Goal: Communication & Community: Answer question/provide support

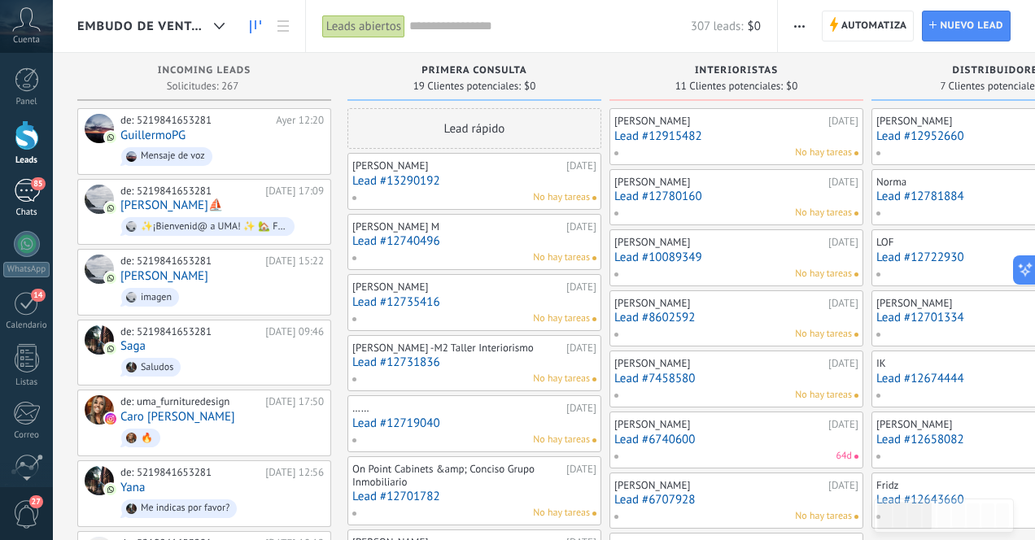
scroll to position [183, 0]
click at [29, 199] on div "85" at bounding box center [27, 191] width 26 height 24
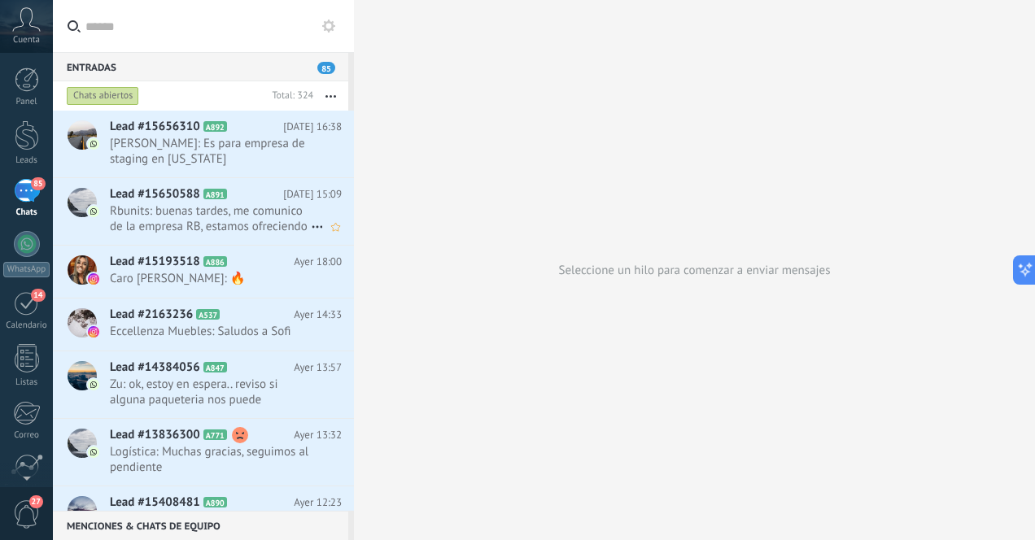
click at [265, 220] on span "Rbunits: buenas tardes, me comunico de la empresa RB, estamos ofreciendo los si…" at bounding box center [210, 218] width 201 height 31
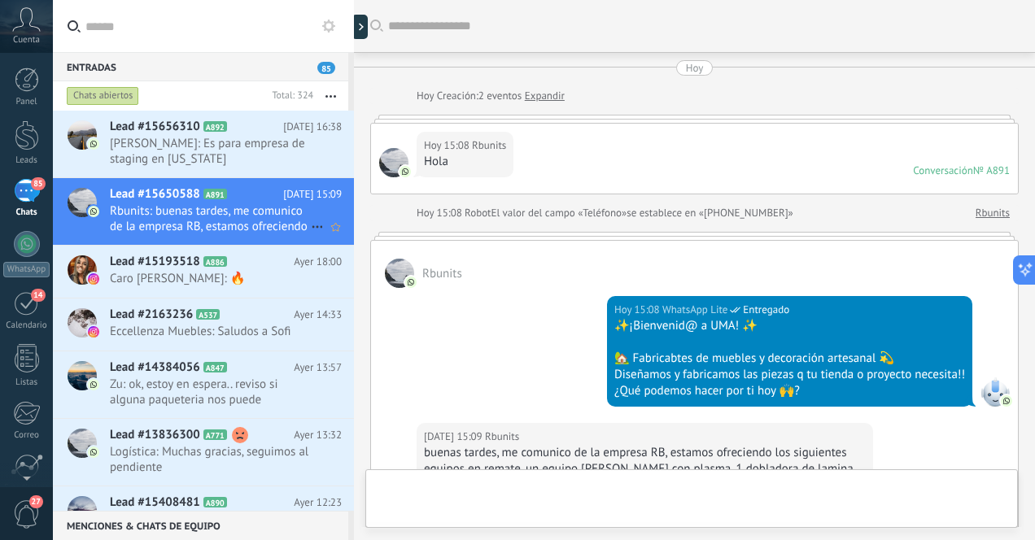
scroll to position [346, 0]
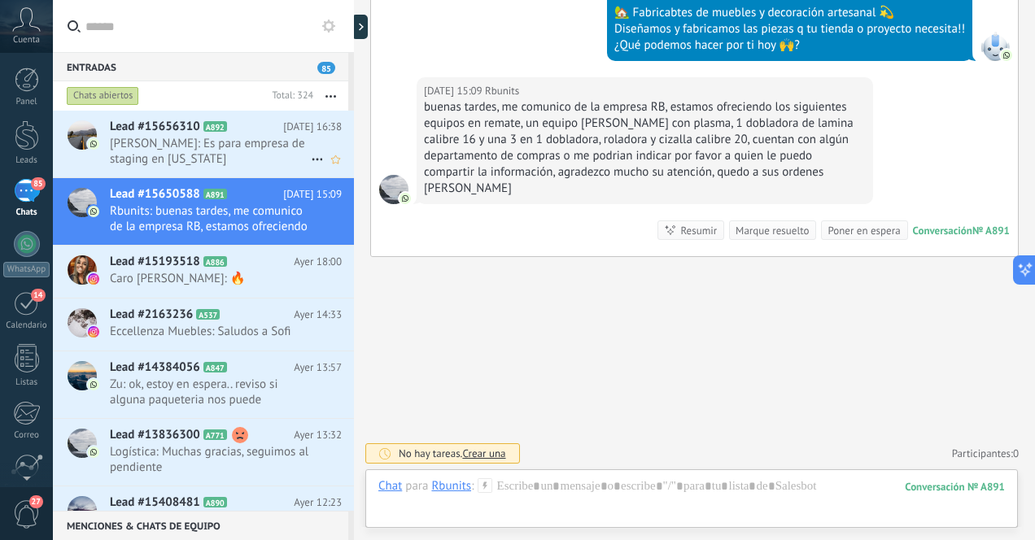
click at [250, 147] on span "[PERSON_NAME]: Es para empresa de staging en [US_STATE]" at bounding box center [210, 151] width 201 height 31
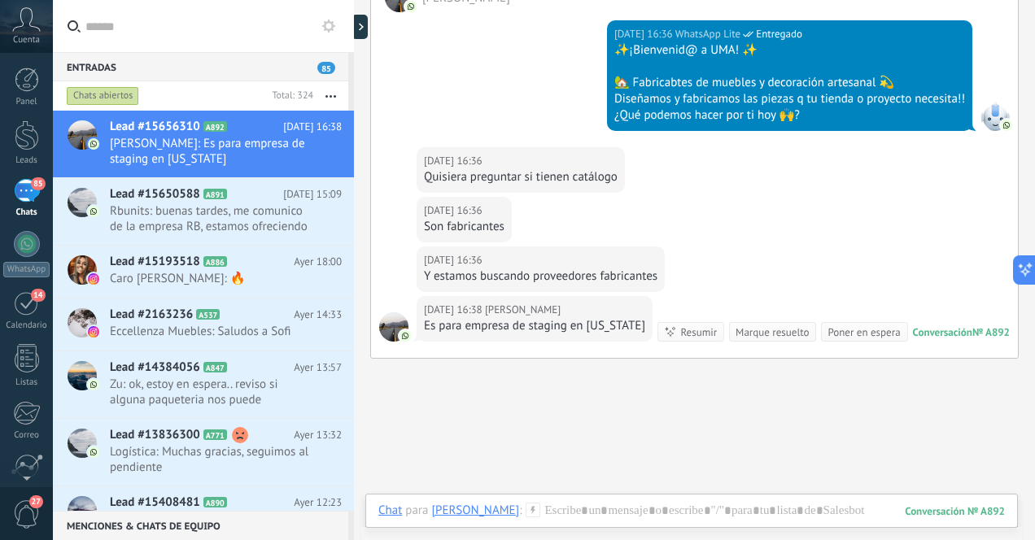
scroll to position [378, 0]
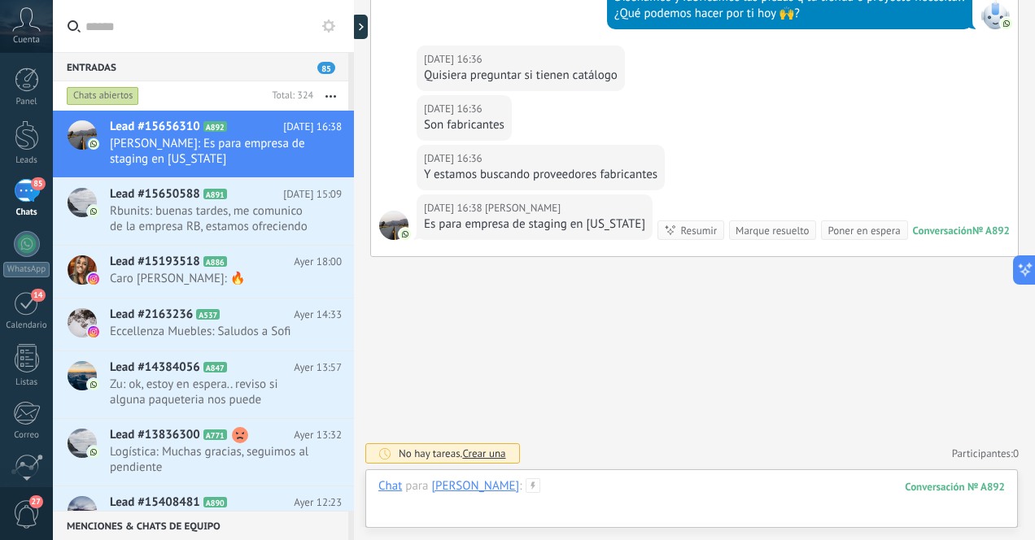
click at [594, 494] on div at bounding box center [691, 503] width 627 height 49
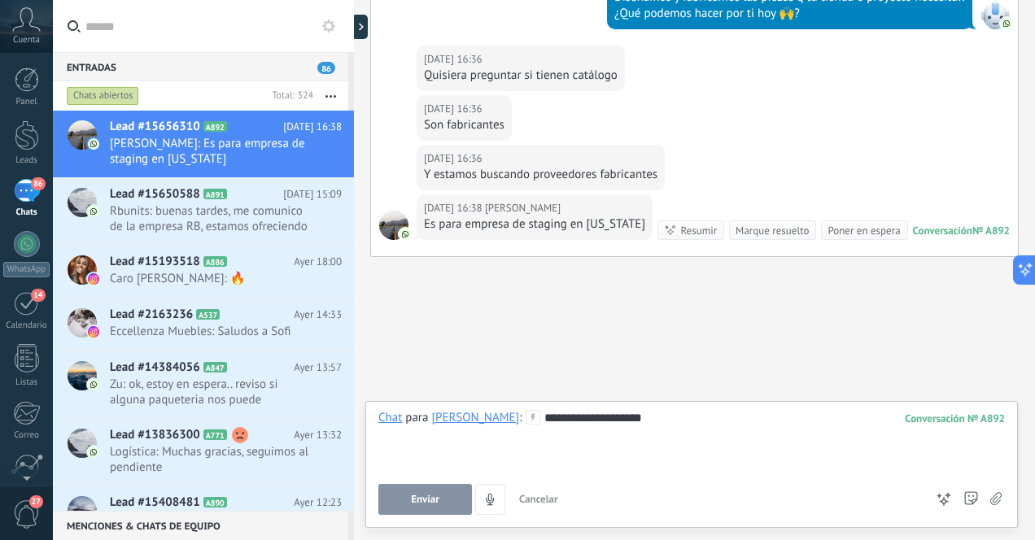
click at [601, 418] on div "**********" at bounding box center [691, 441] width 627 height 62
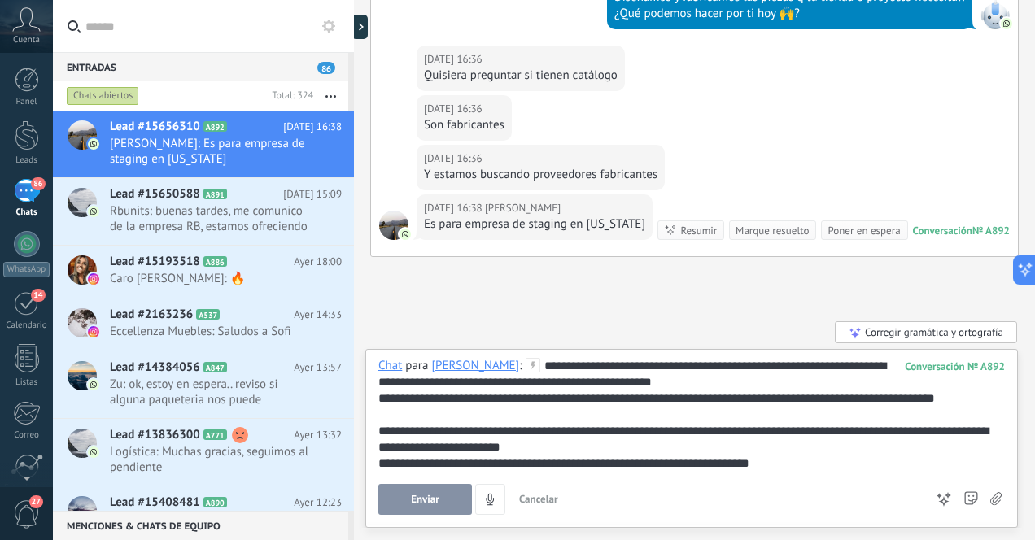
click at [432, 387] on div "**********" at bounding box center [691, 415] width 627 height 114
click at [793, 401] on div "**********" at bounding box center [691, 399] width 627 height 16
click at [378, 430] on div "**********" at bounding box center [691, 439] width 627 height 33
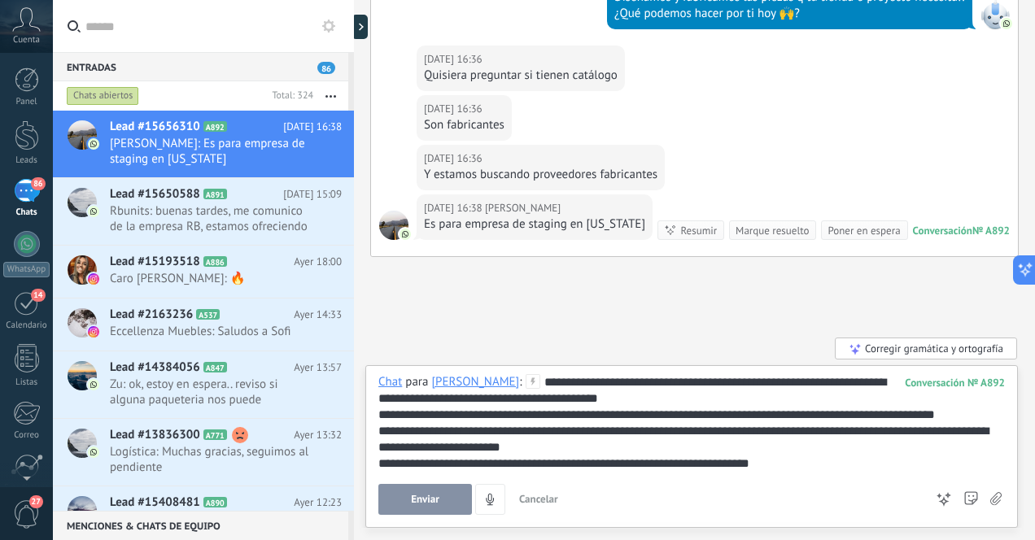
click at [432, 499] on span "Enviar" at bounding box center [425, 499] width 28 height 11
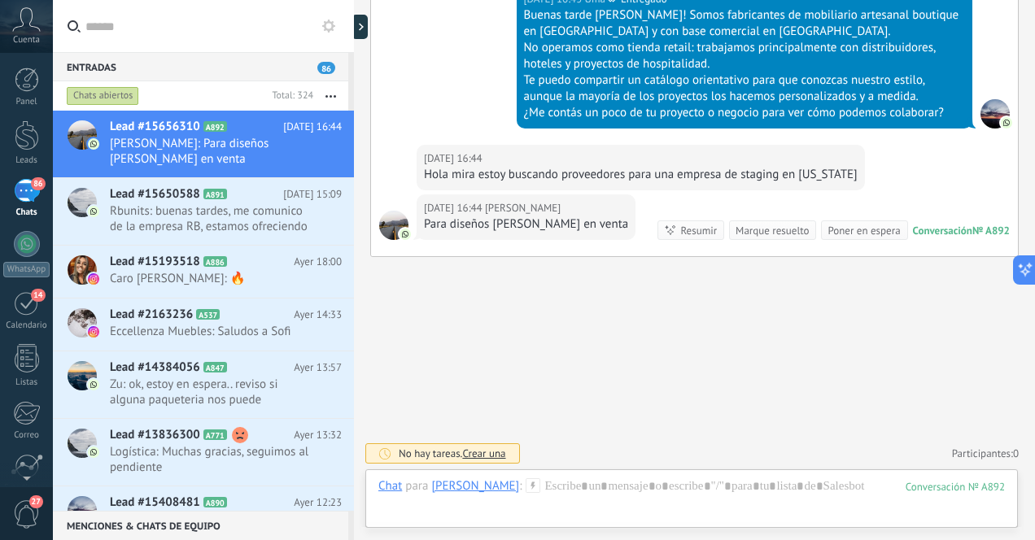
scroll to position [698, 0]
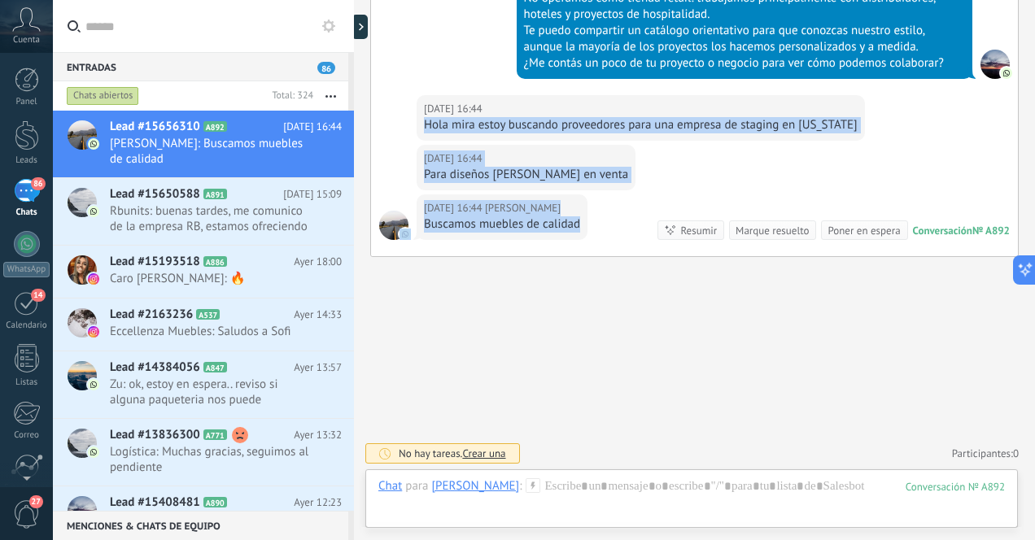
drag, startPoint x: 422, startPoint y: 122, endPoint x: 580, endPoint y: 234, distance: 193.8
copy div "Hola mira estoy buscando proveedores para una empresa de staging en [US_STATE] …"
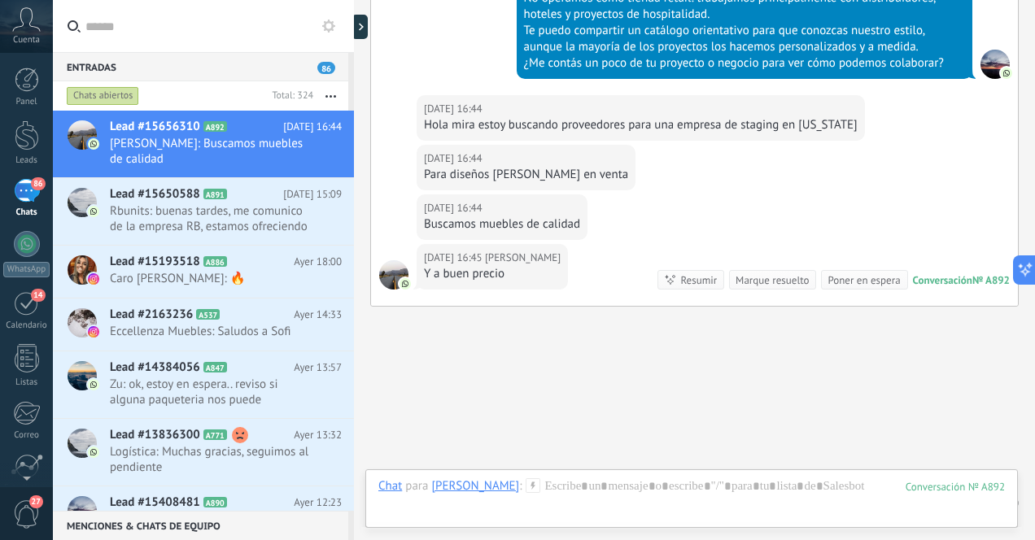
scroll to position [748, 0]
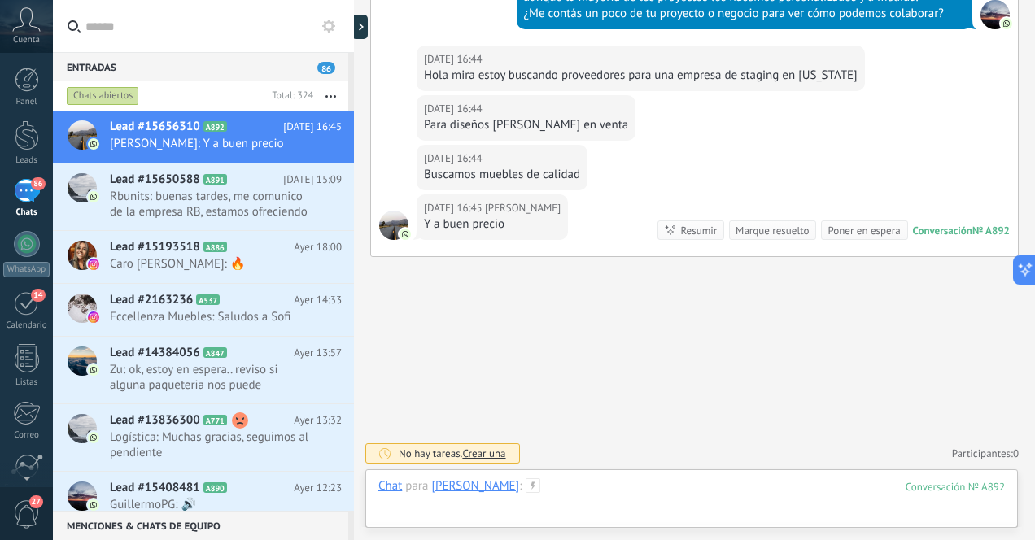
click at [648, 494] on div at bounding box center [691, 503] width 627 height 49
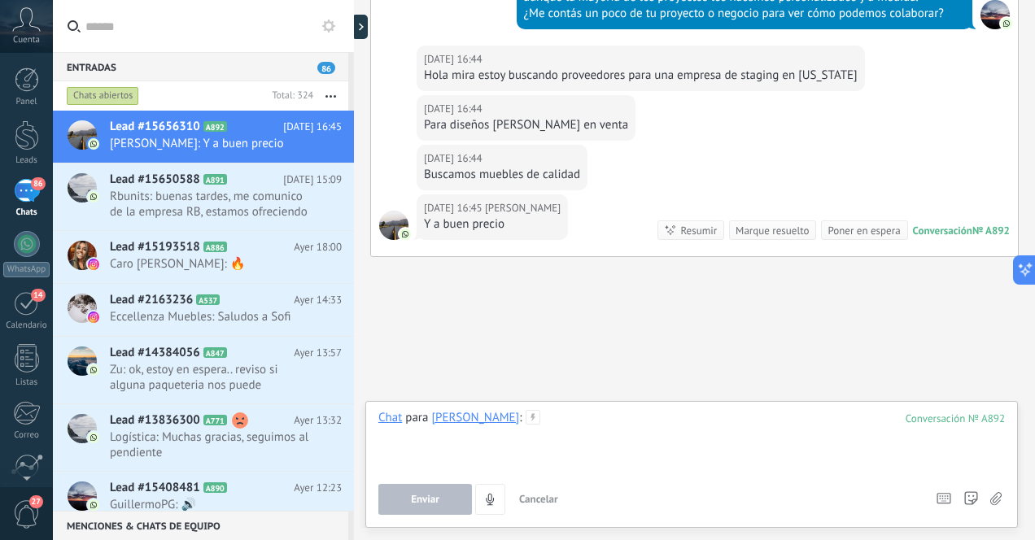
paste div
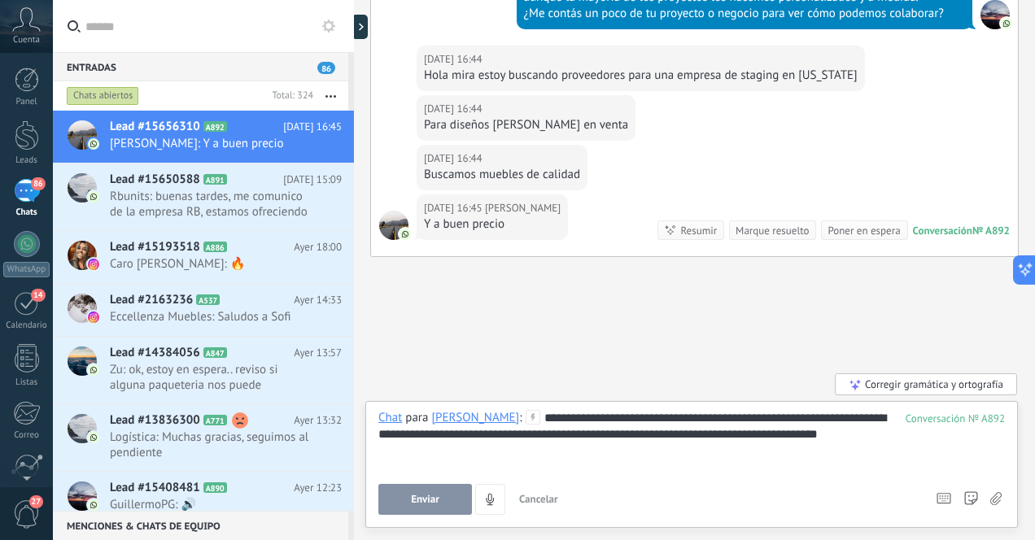
click at [430, 500] on span "Enviar" at bounding box center [425, 499] width 28 height 11
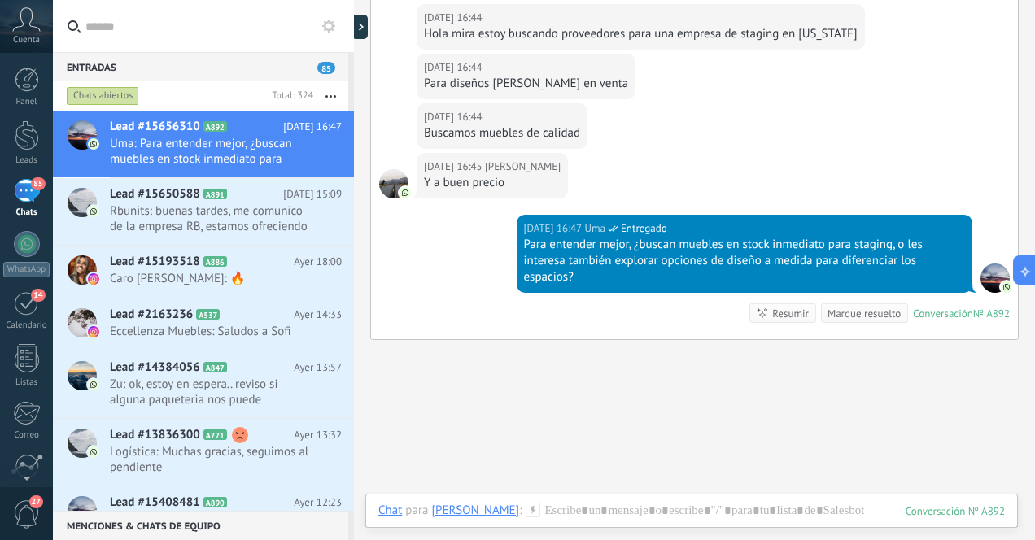
scroll to position [825, 0]
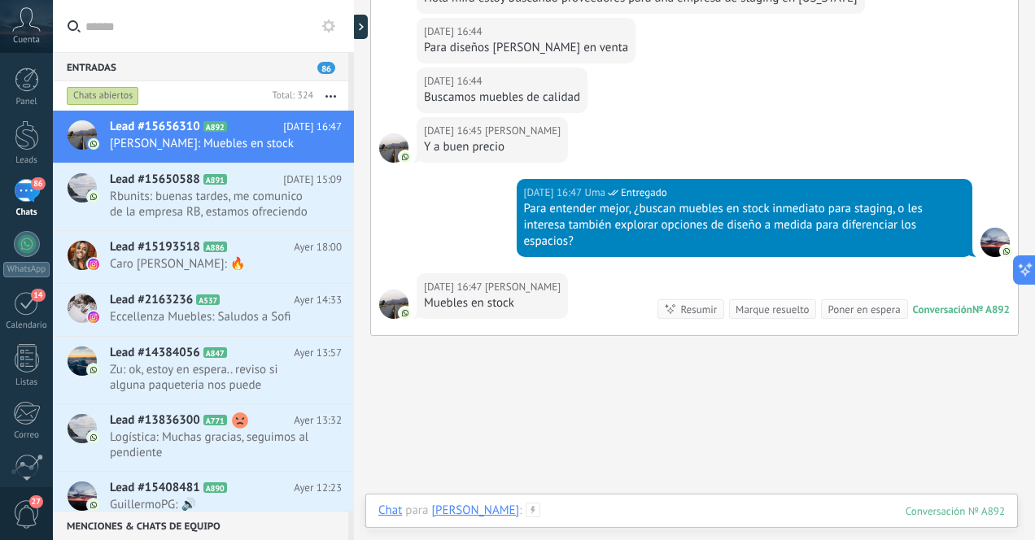
click at [588, 514] on div at bounding box center [691, 527] width 627 height 49
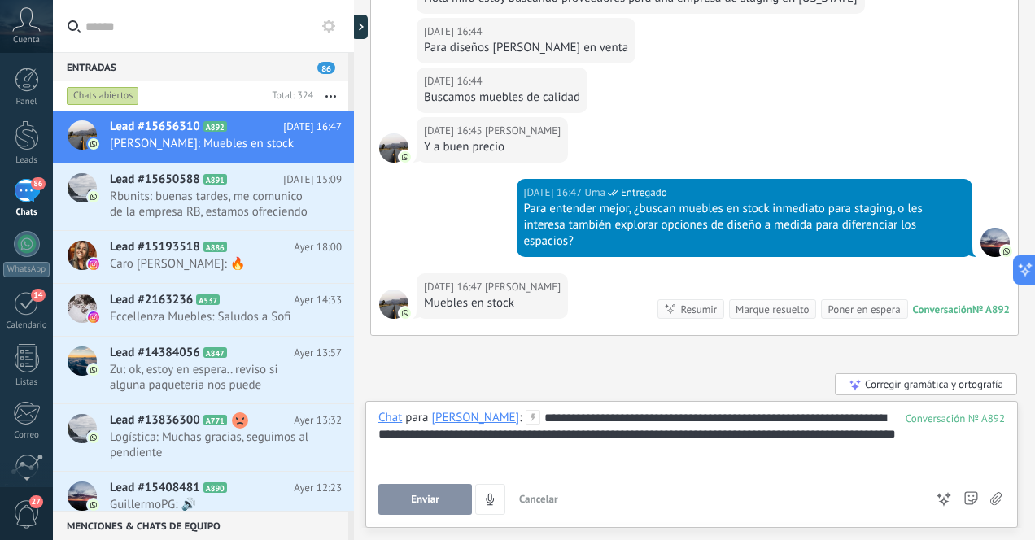
click at [432, 492] on button "Enviar" at bounding box center [425, 499] width 94 height 31
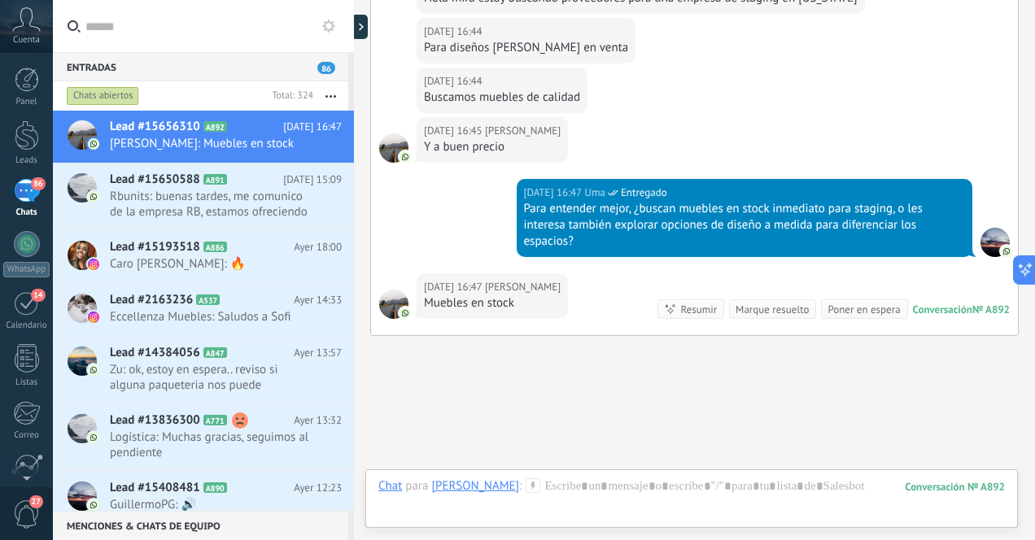
scroll to position [1029, 0]
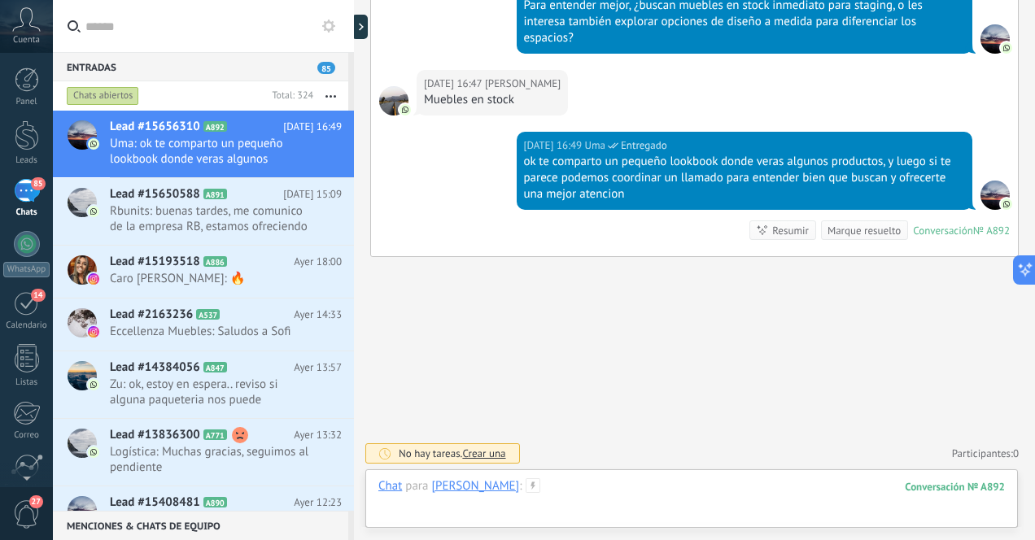
click at [711, 492] on div at bounding box center [691, 503] width 627 height 49
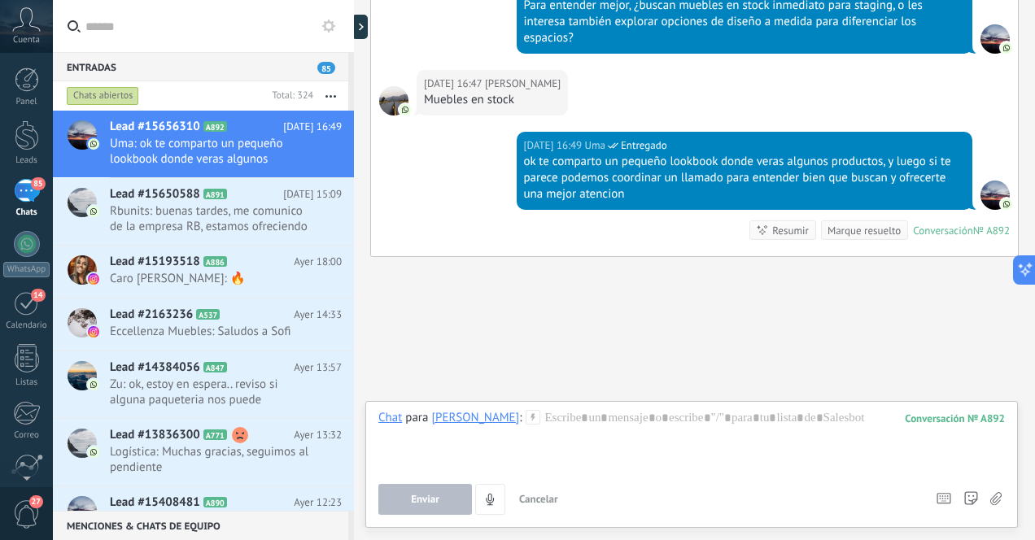
click at [997, 498] on icon at bounding box center [996, 499] width 11 height 14
click at [0, 0] on input "file" at bounding box center [0, 0] width 0 height 0
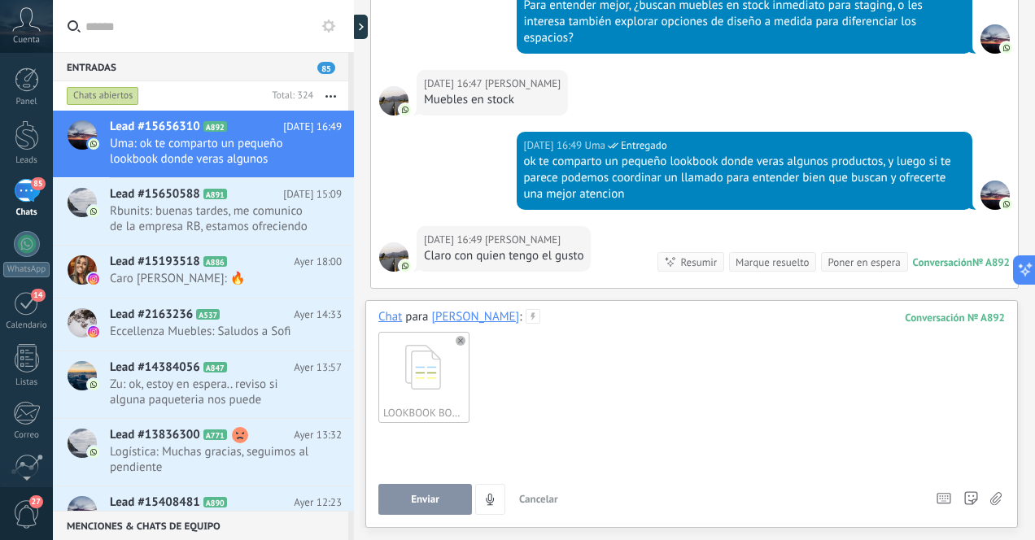
scroll to position [1061, 0]
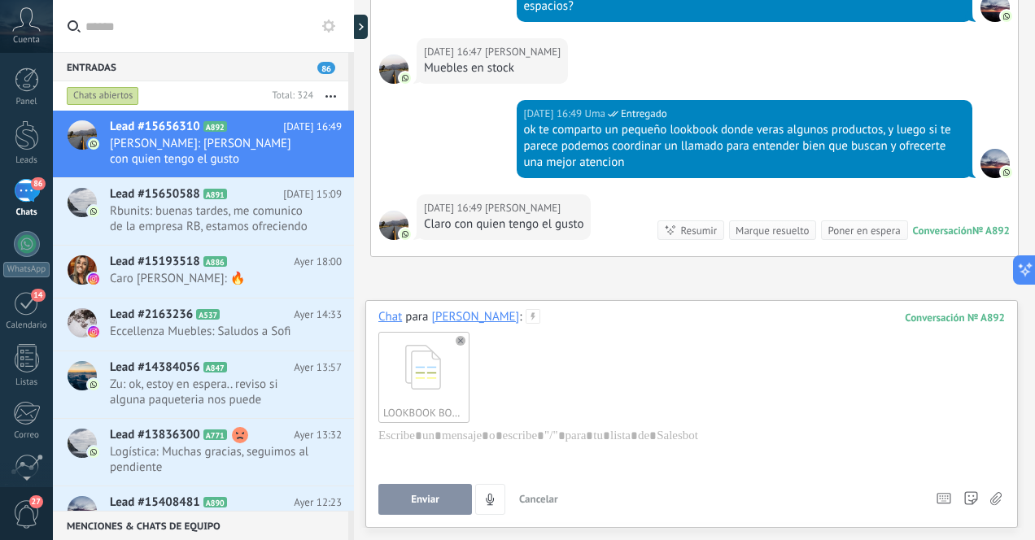
click at [427, 501] on span "Enviar" at bounding box center [425, 499] width 28 height 11
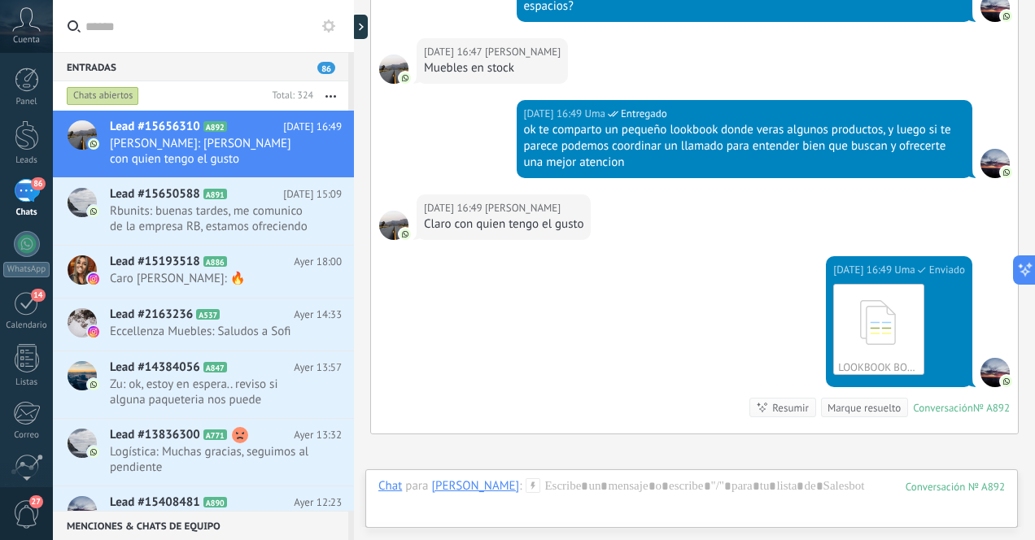
scroll to position [1238, 0]
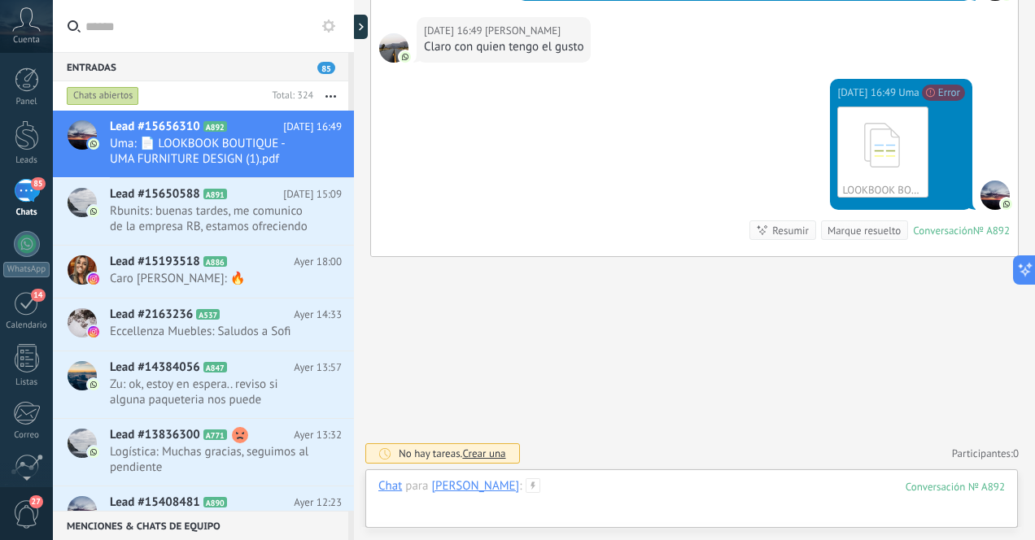
click at [624, 488] on div at bounding box center [691, 503] width 627 height 49
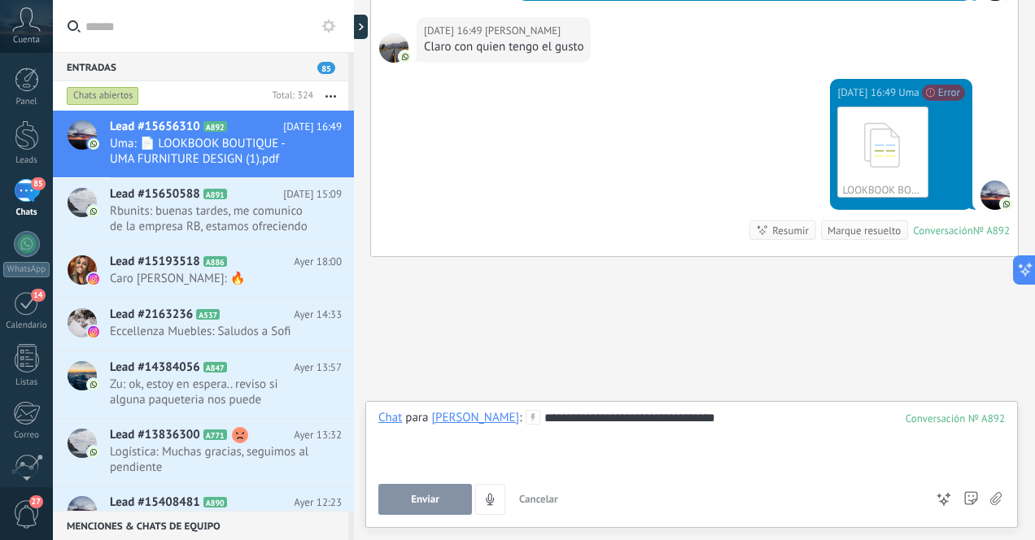
click at [438, 496] on span "Enviar" at bounding box center [425, 499] width 28 height 11
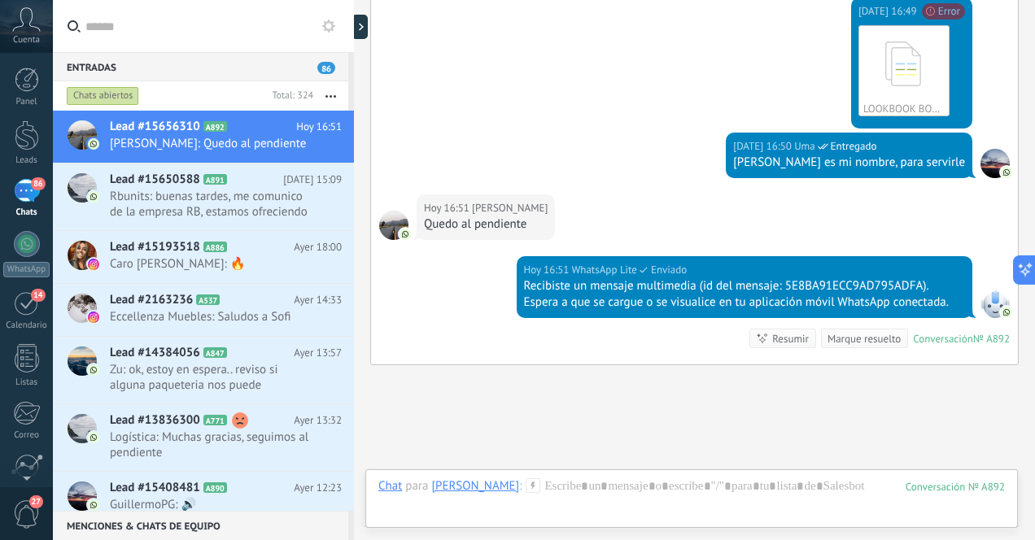
scroll to position [1428, 0]
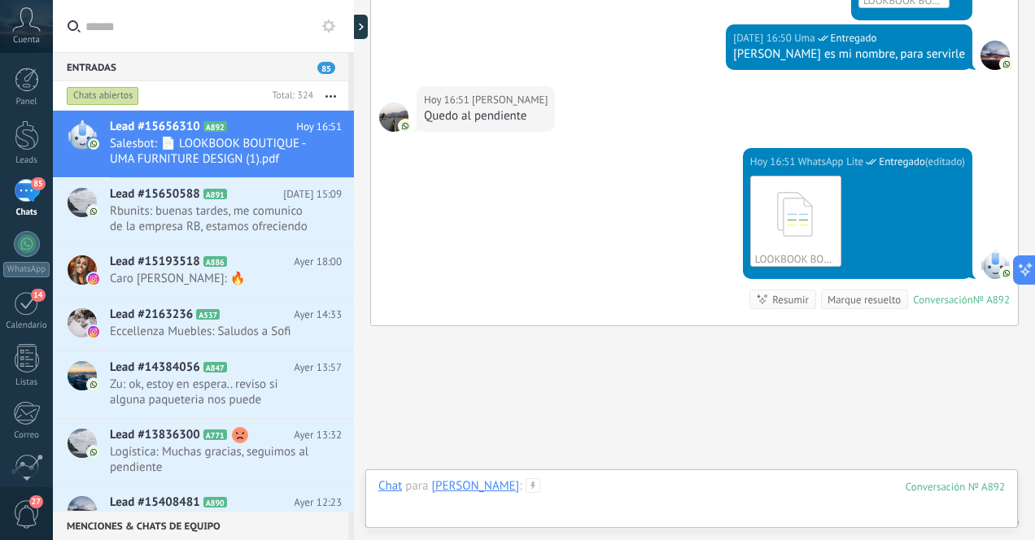
click at [518, 491] on div at bounding box center [691, 503] width 627 height 49
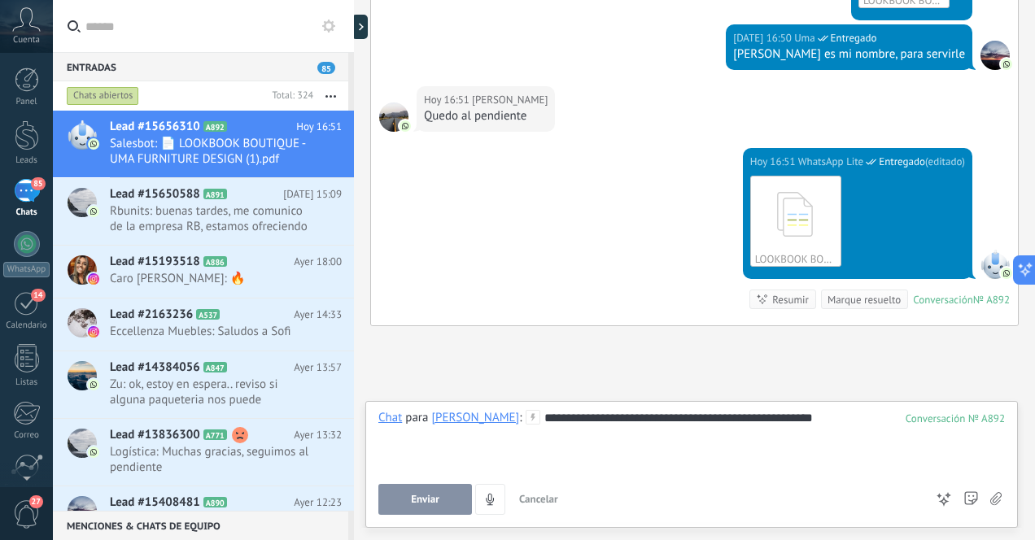
click at [527, 421] on div "**********" at bounding box center [691, 441] width 627 height 62
click at [432, 497] on span "Enviar" at bounding box center [425, 499] width 28 height 11
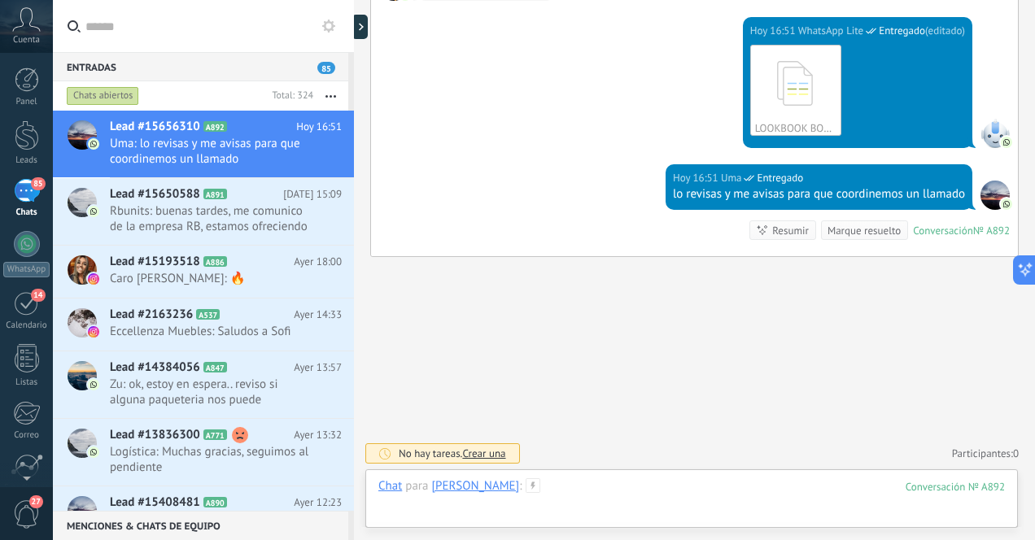
click at [712, 493] on div at bounding box center [691, 503] width 627 height 49
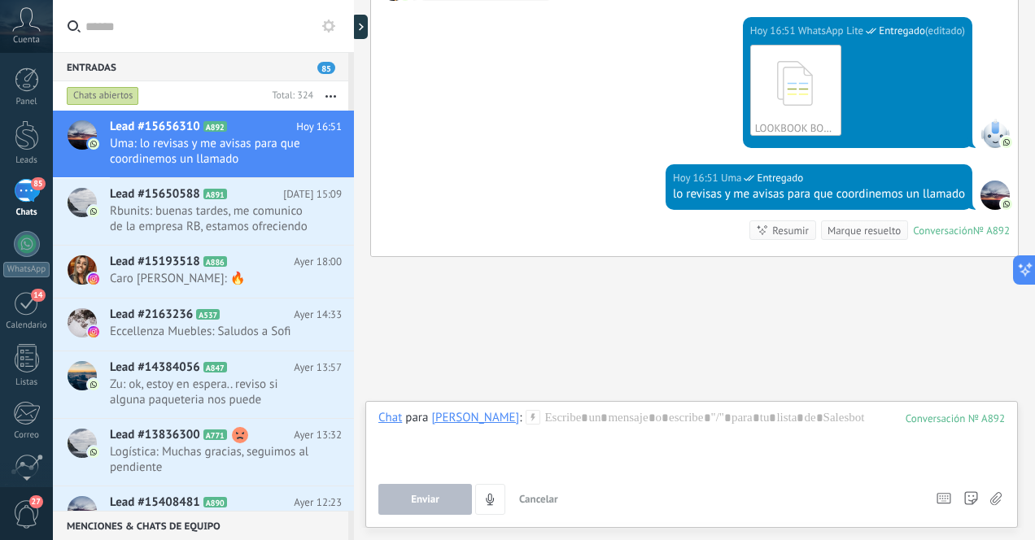
click at [1000, 496] on icon at bounding box center [996, 499] width 11 height 14
click at [0, 0] on input "file" at bounding box center [0, 0] width 0 height 0
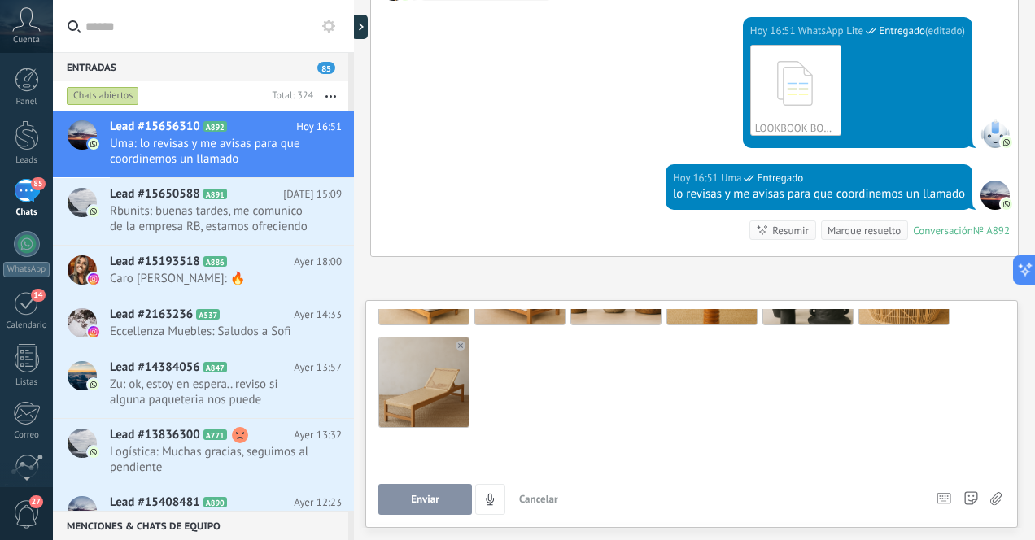
scroll to position [120, 0]
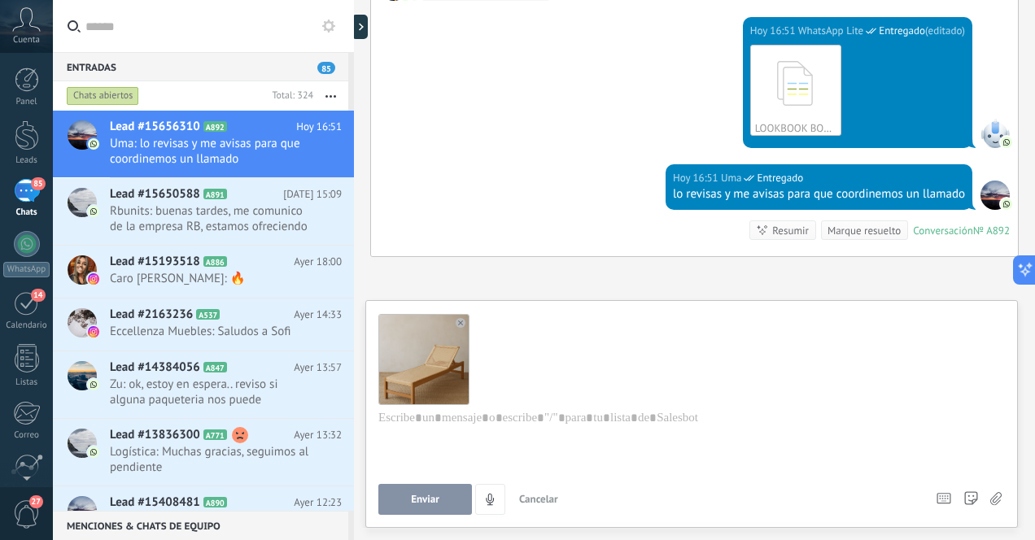
click at [428, 499] on span "Enviar" at bounding box center [425, 499] width 28 height 11
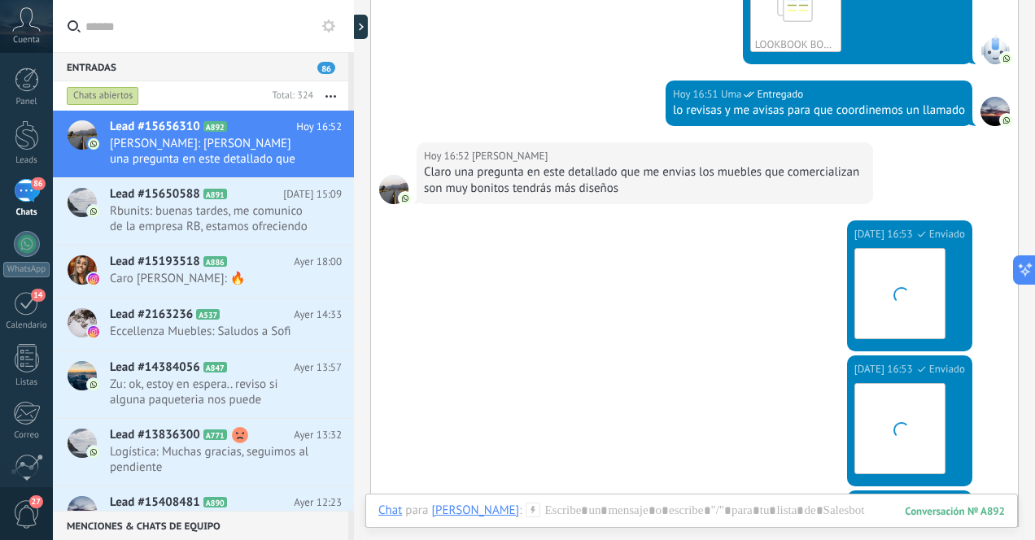
scroll to position [2595, 0]
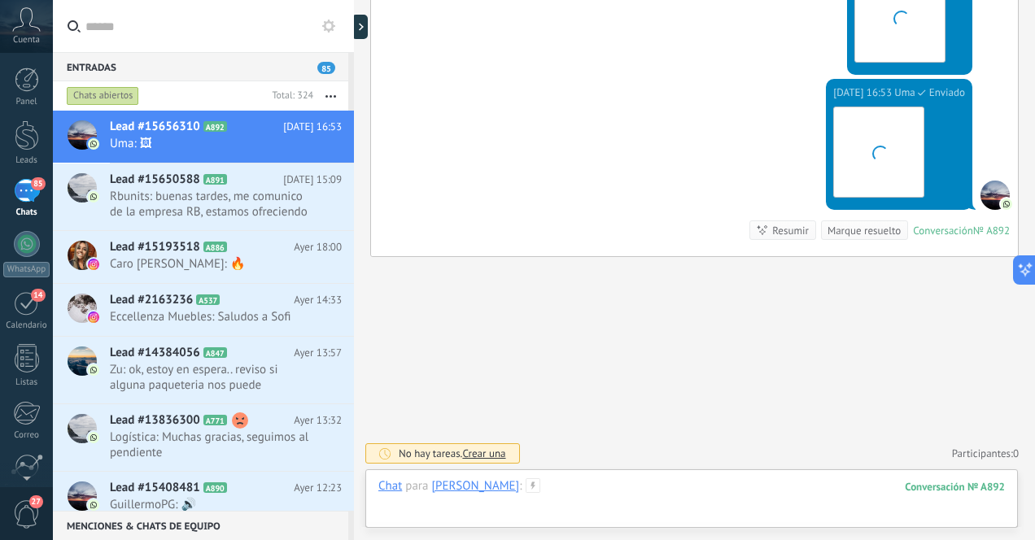
click at [584, 498] on div at bounding box center [691, 503] width 627 height 49
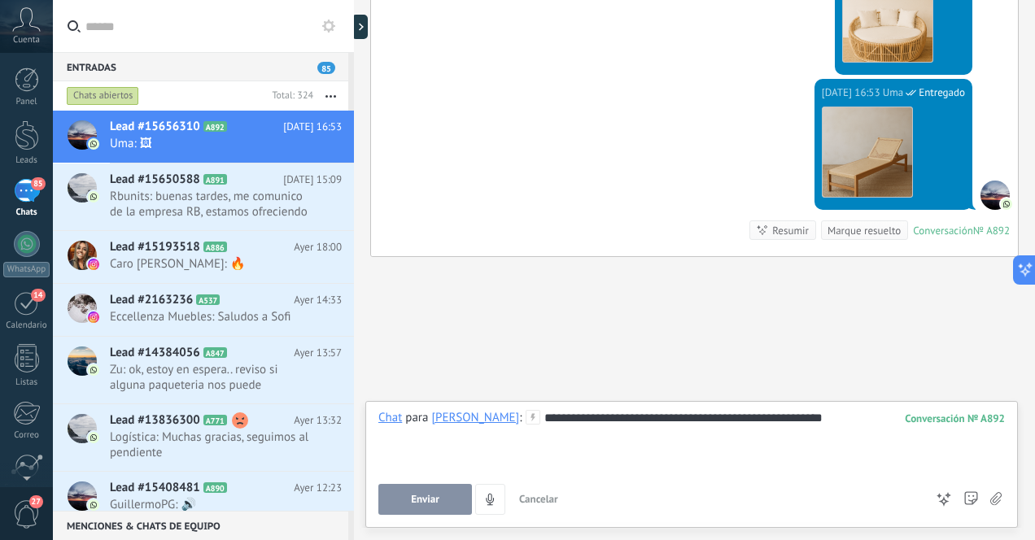
scroll to position [2627, 0]
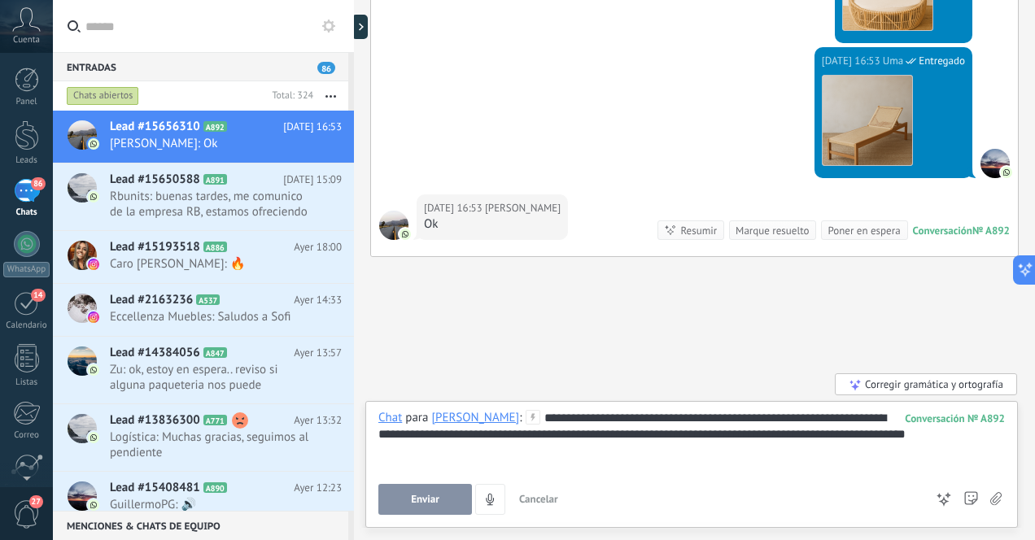
click at [416, 497] on span "Enviar" at bounding box center [425, 499] width 28 height 11
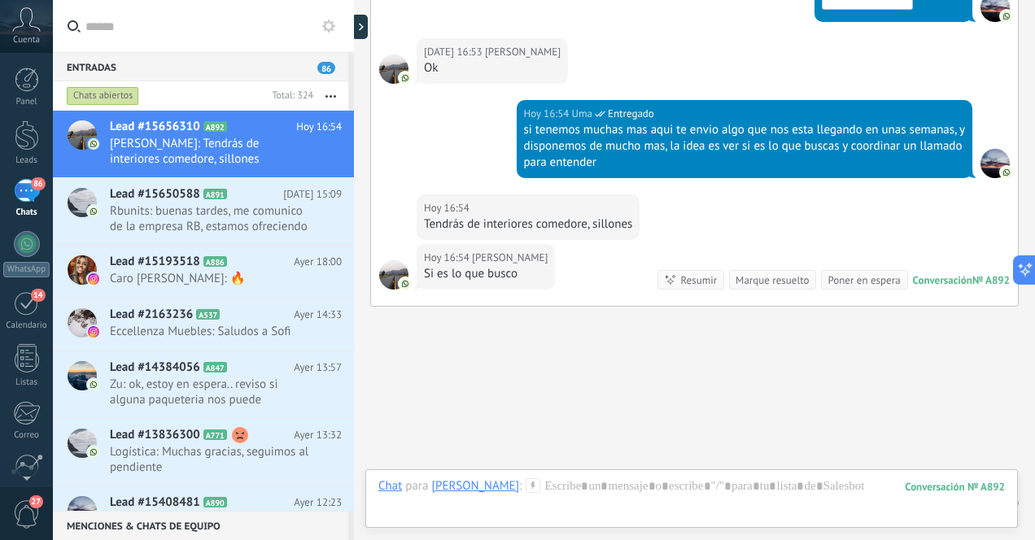
scroll to position [2833, 0]
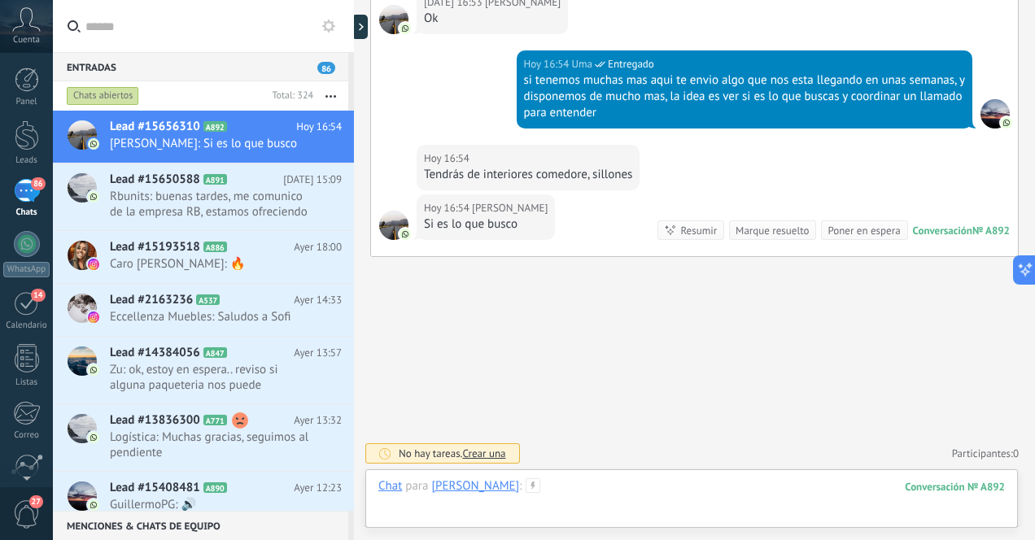
click at [547, 497] on div at bounding box center [691, 503] width 627 height 49
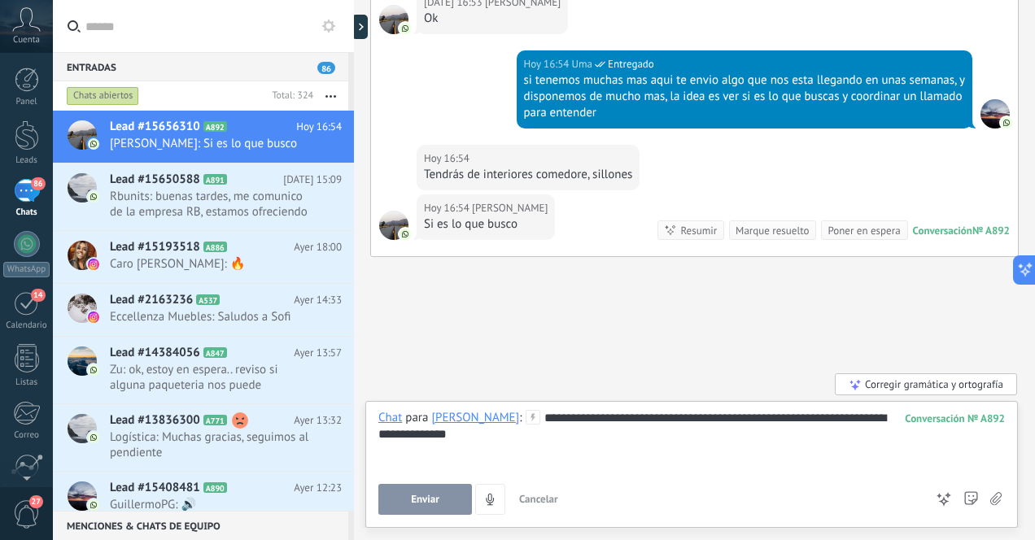
click at [422, 499] on span "Enviar" at bounding box center [425, 499] width 28 height 11
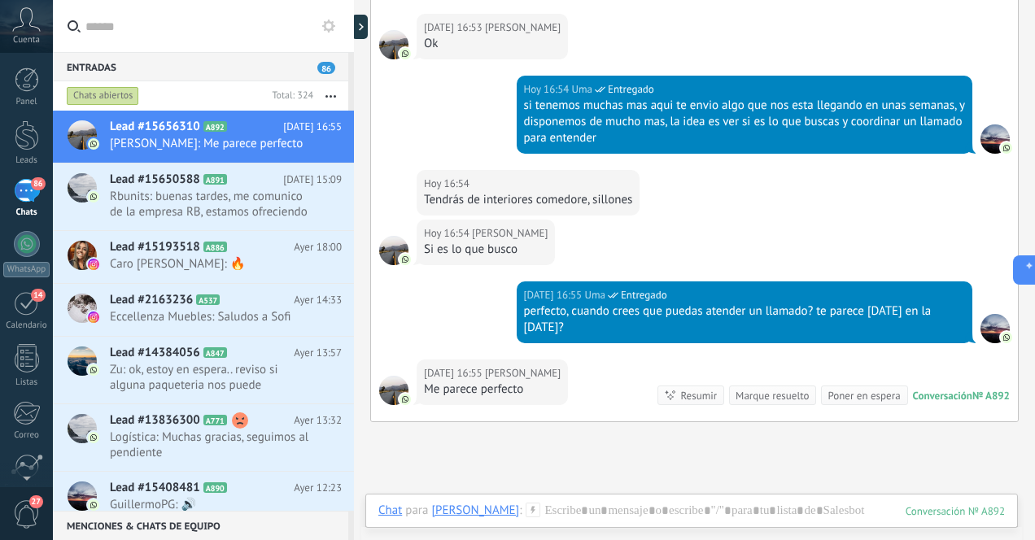
scroll to position [2973, 0]
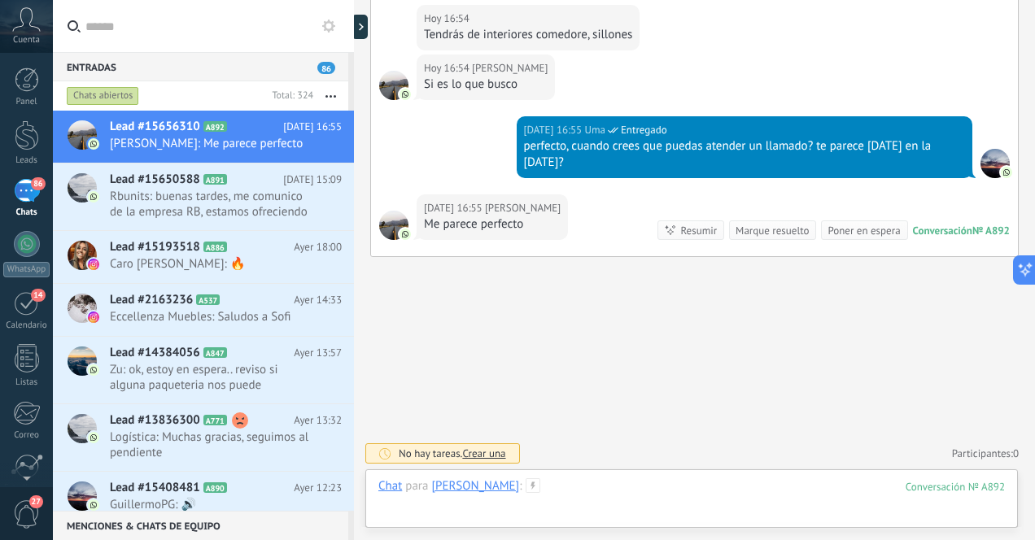
click at [618, 490] on div at bounding box center [691, 503] width 627 height 49
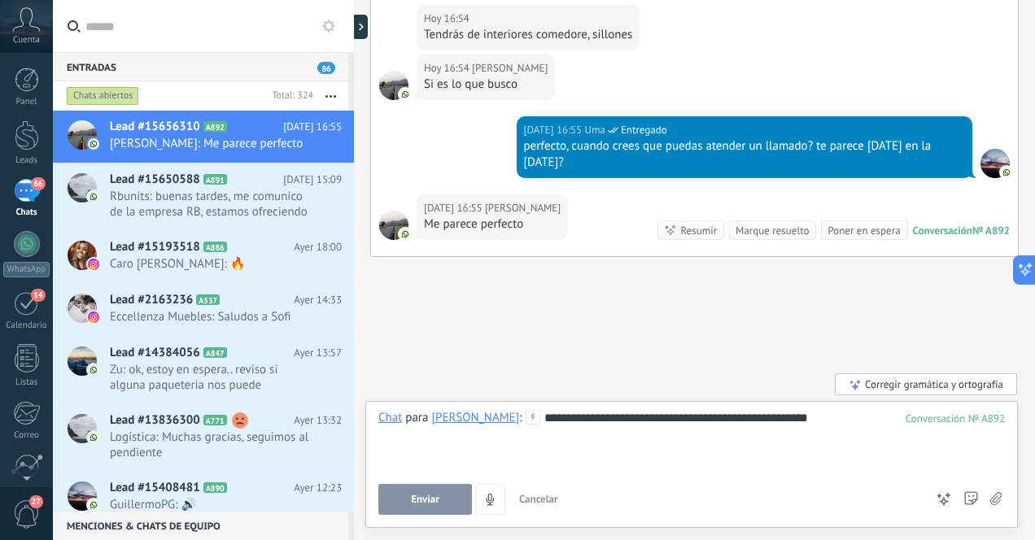
click at [434, 497] on span "Enviar" at bounding box center [425, 499] width 28 height 11
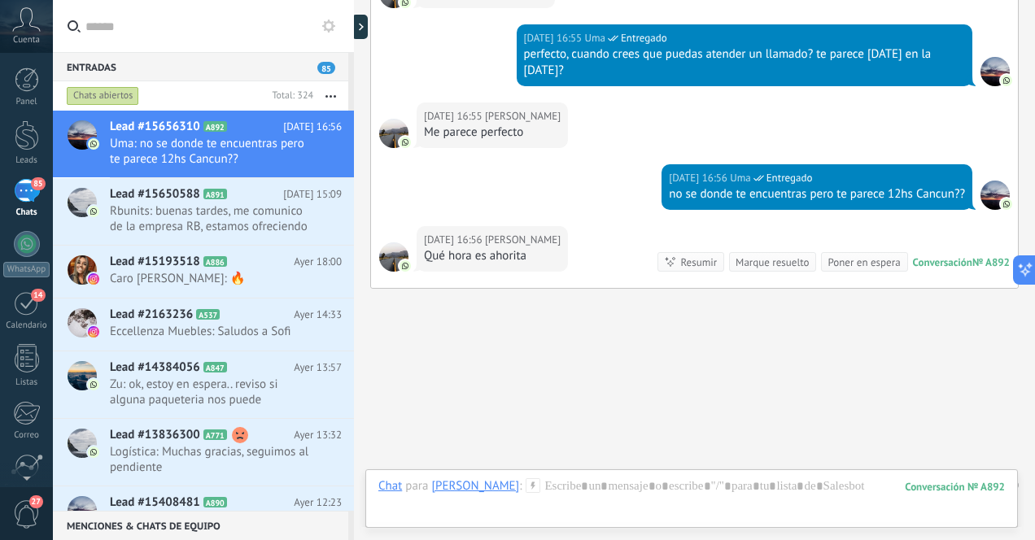
scroll to position [3096, 0]
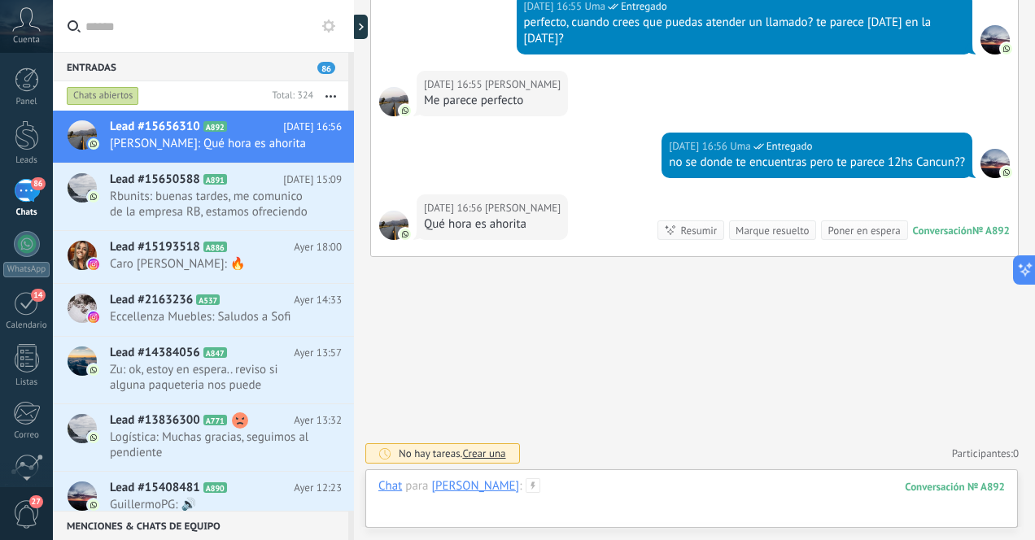
click at [595, 490] on div at bounding box center [691, 503] width 627 height 49
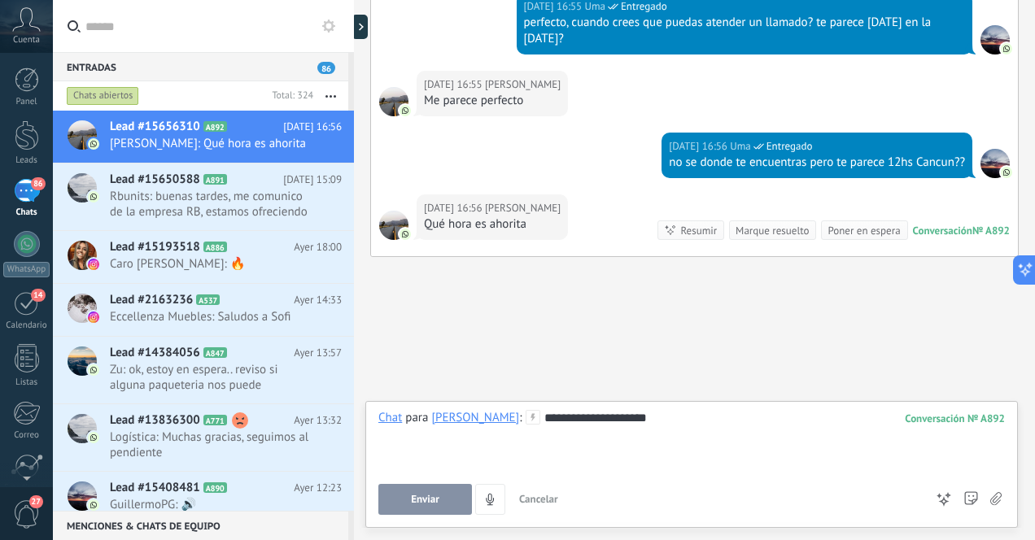
click at [431, 499] on span "Enviar" at bounding box center [425, 499] width 28 height 11
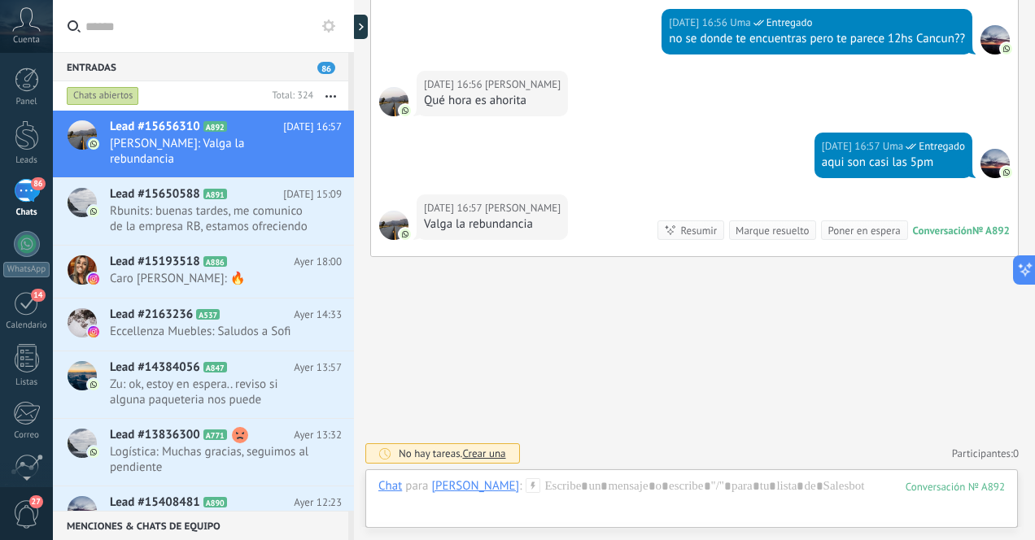
scroll to position [3270, 0]
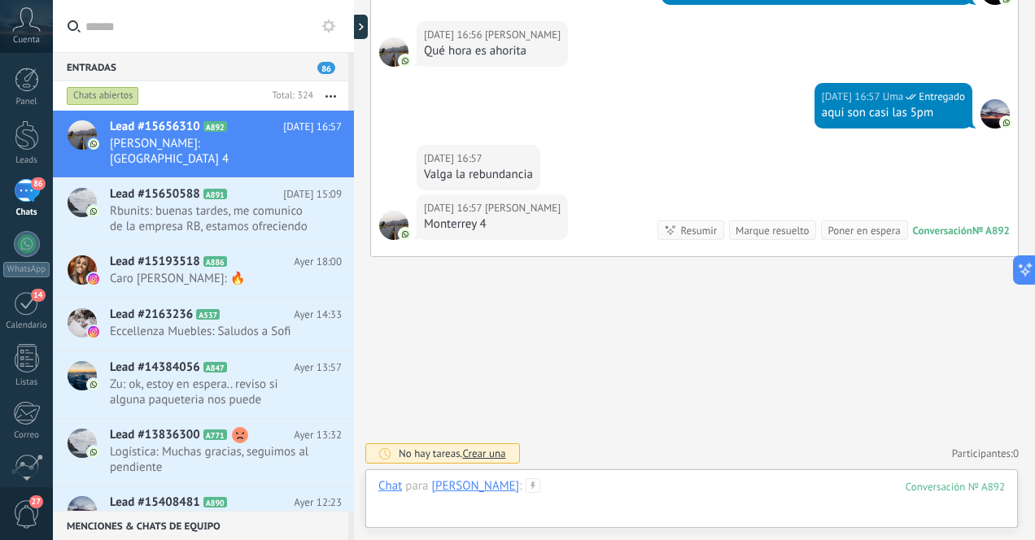
click at [518, 495] on div at bounding box center [691, 503] width 627 height 49
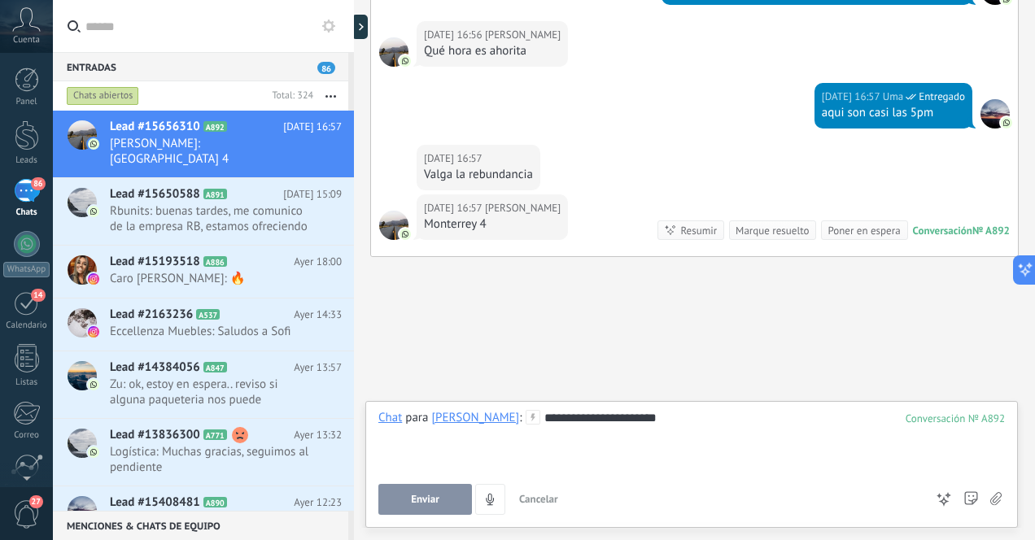
scroll to position [3319, 0]
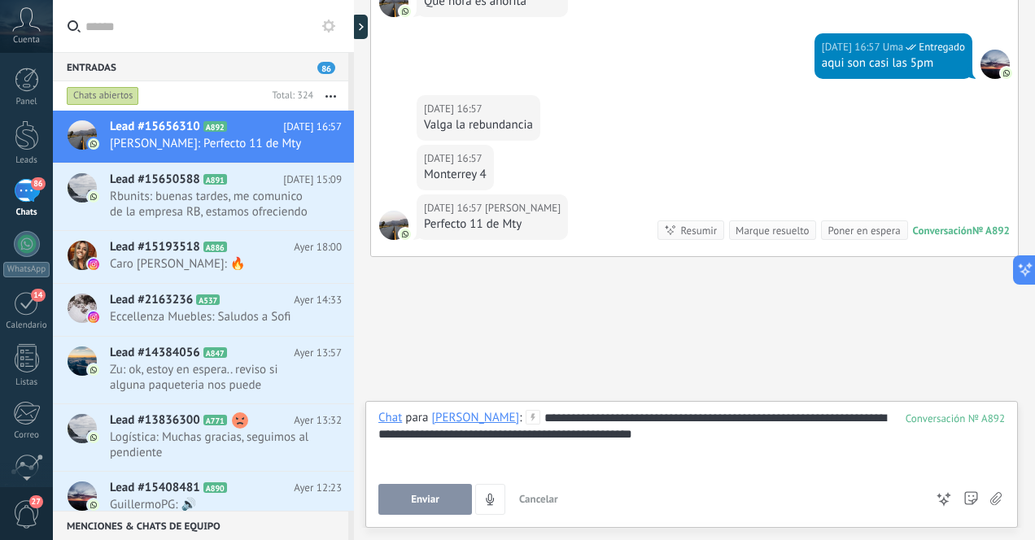
click at [431, 495] on span "Enviar" at bounding box center [425, 499] width 28 height 11
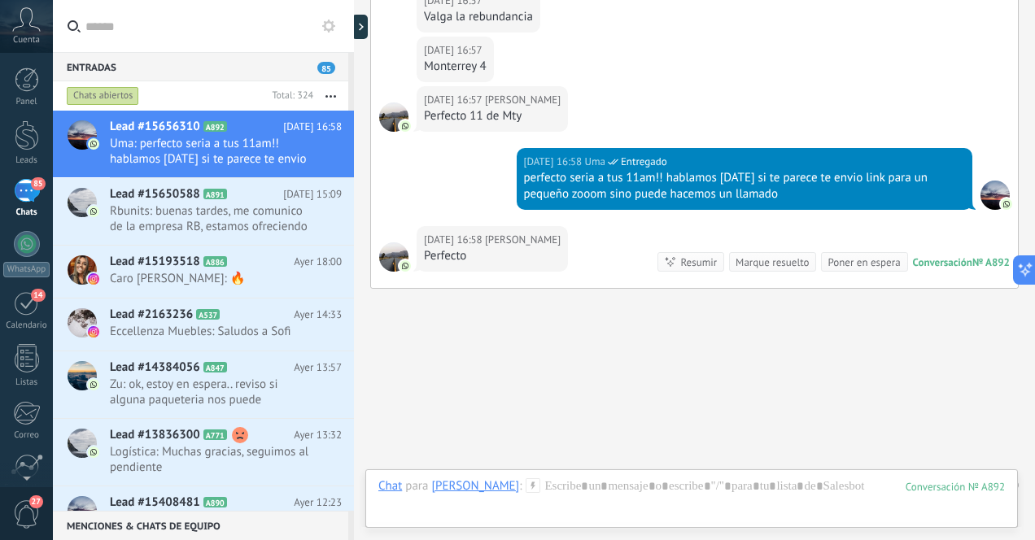
scroll to position [3459, 0]
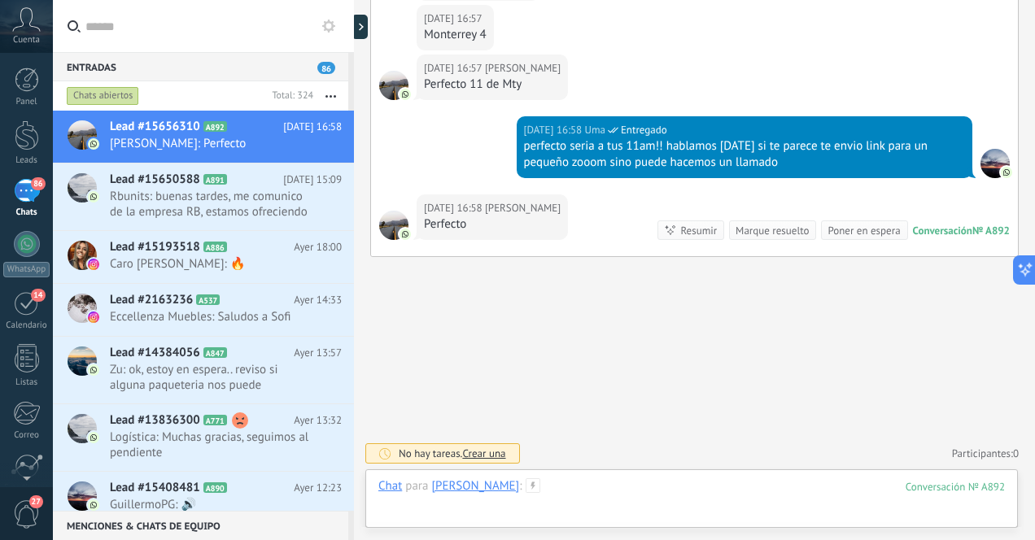
click at [638, 492] on div at bounding box center [691, 503] width 627 height 49
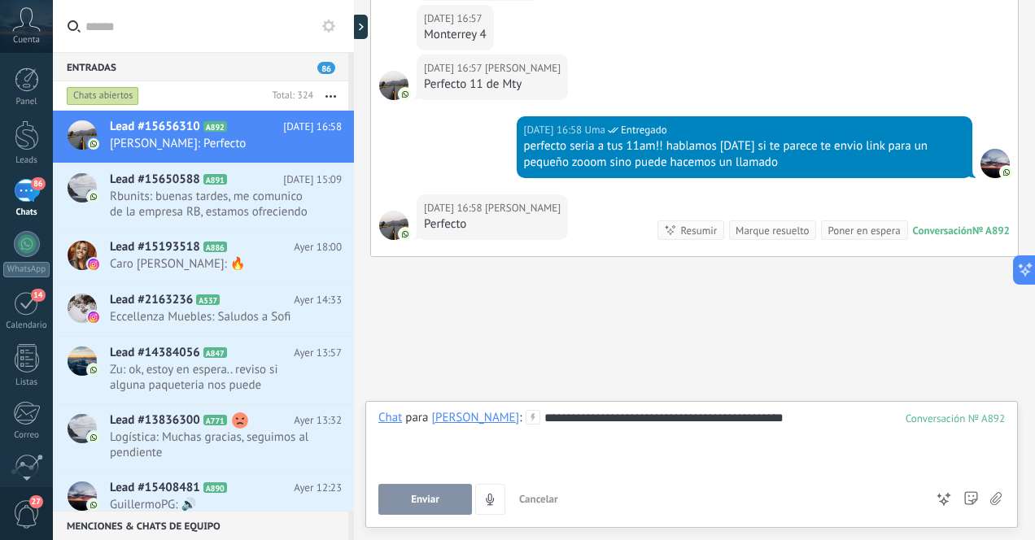
click at [427, 497] on span "Enviar" at bounding box center [425, 499] width 28 height 11
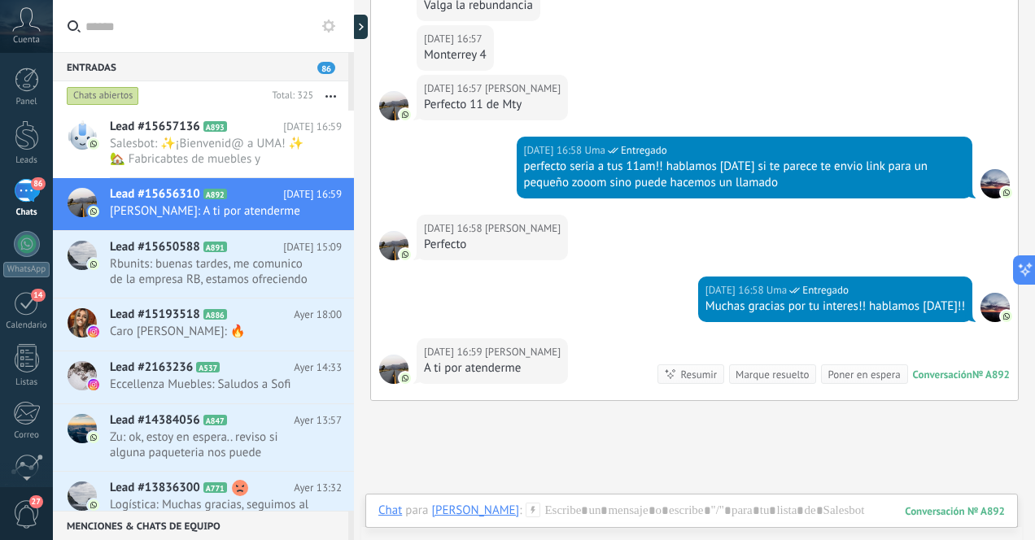
scroll to position [3583, 0]
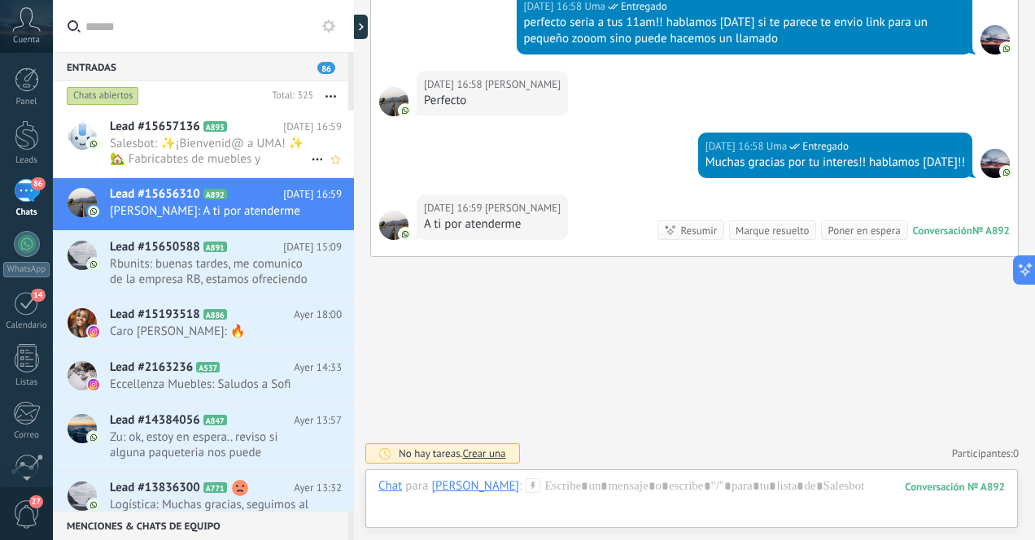
click at [217, 155] on span "Salesbot: ✨¡Bienvenid@ a UMA! ✨ 🏡 Fabricabtes de muebles y decoración artesanal…" at bounding box center [210, 151] width 201 height 31
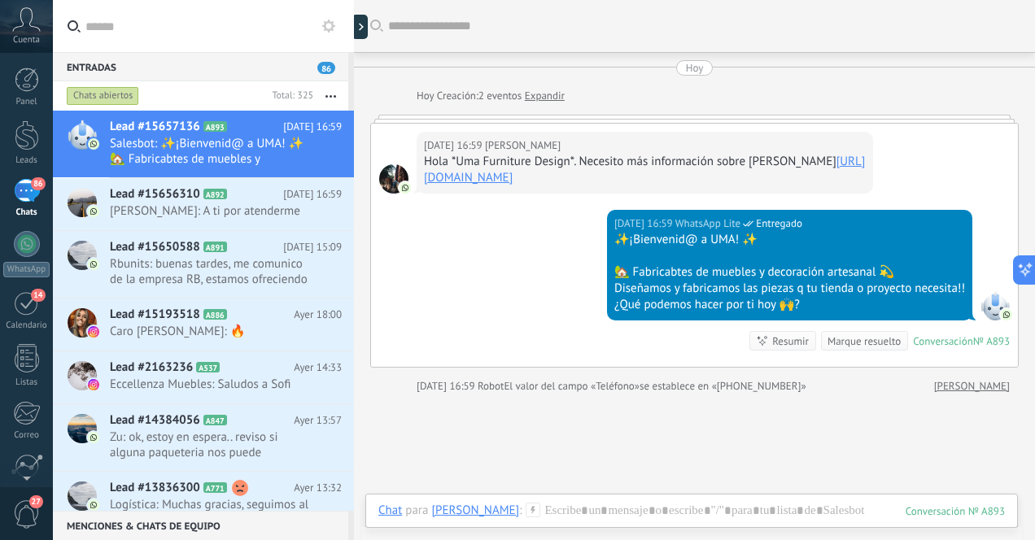
scroll to position [127, 0]
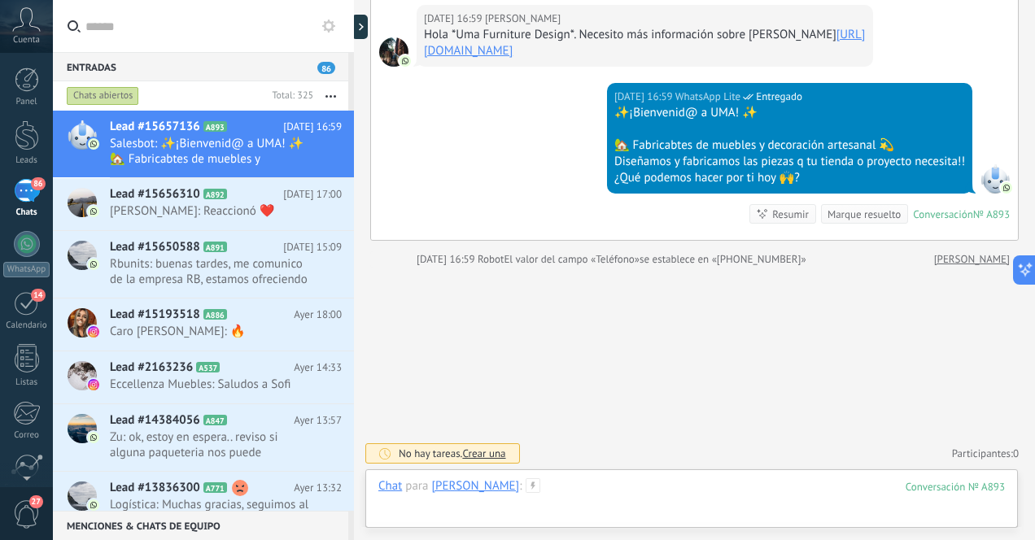
click at [602, 489] on div at bounding box center [691, 503] width 627 height 49
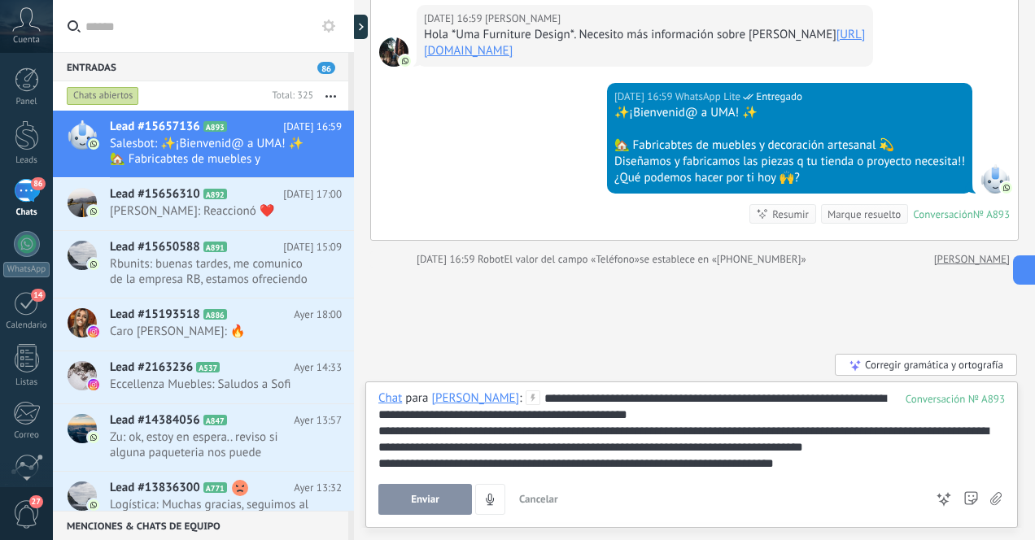
click at [799, 399] on div "**********" at bounding box center [691, 431] width 627 height 81
click at [432, 500] on span "Enviar" at bounding box center [425, 499] width 28 height 11
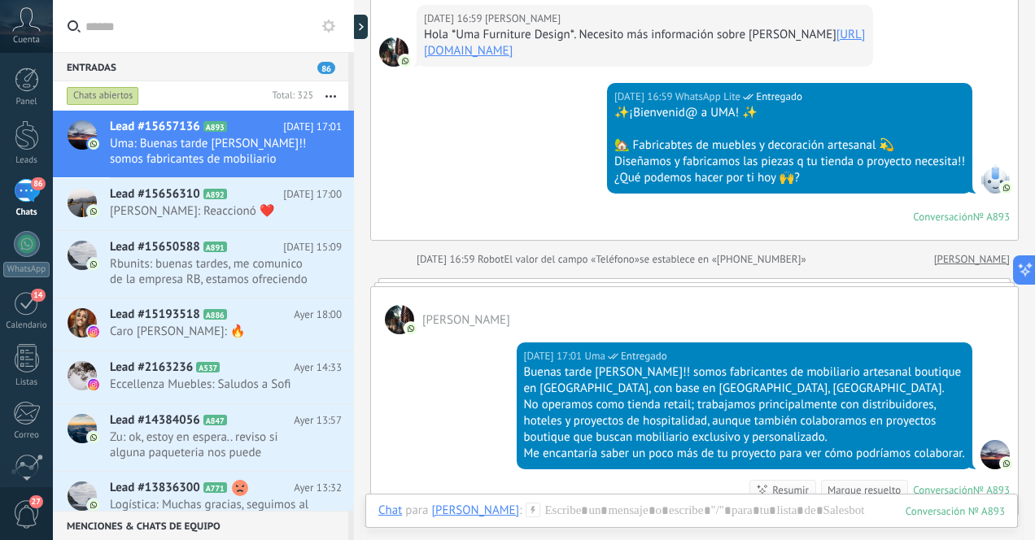
scroll to position [403, 0]
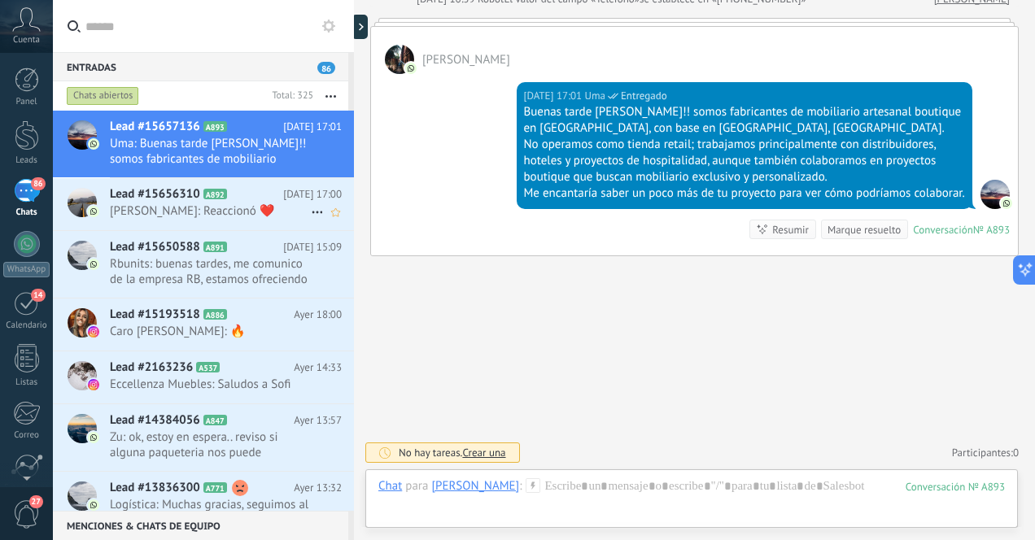
click at [151, 204] on span "[PERSON_NAME]: Reaccionó ❤️" at bounding box center [210, 210] width 201 height 15
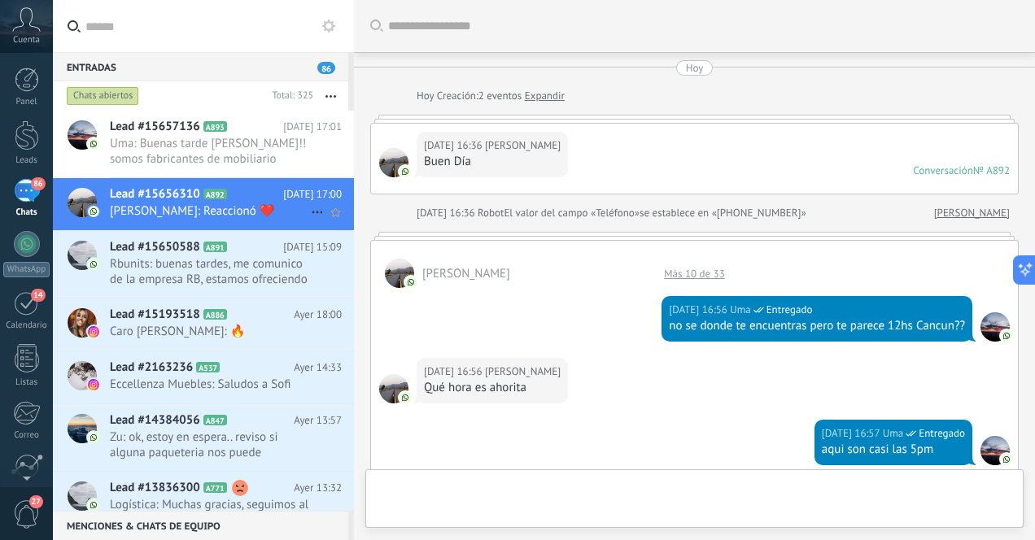
scroll to position [650, 0]
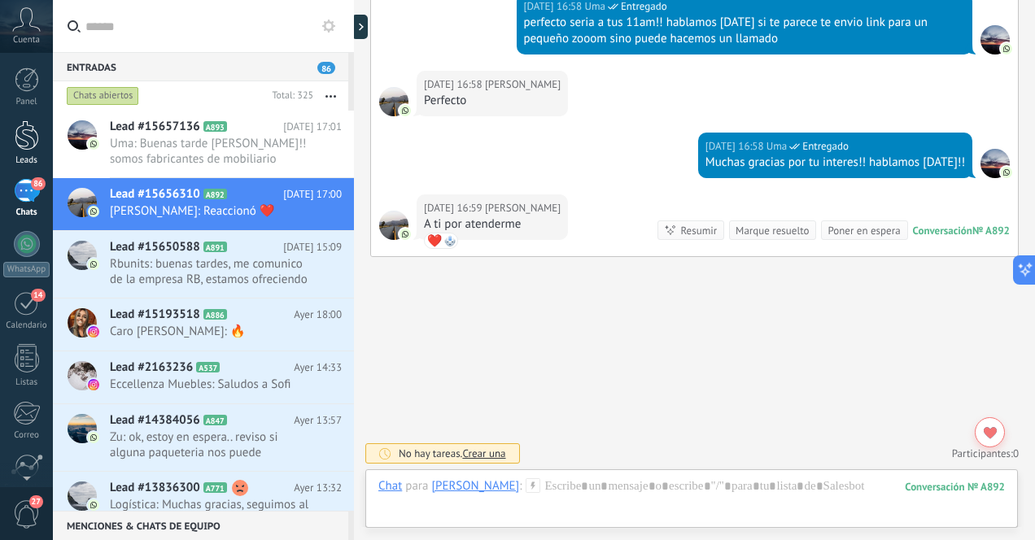
click at [28, 141] on div at bounding box center [27, 135] width 24 height 30
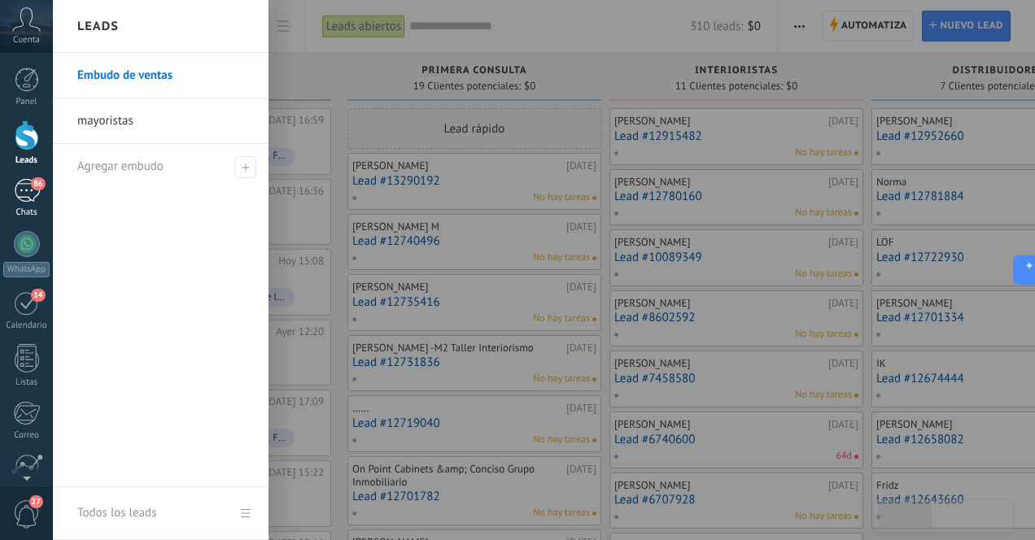
click at [17, 190] on div "86" at bounding box center [27, 191] width 26 height 24
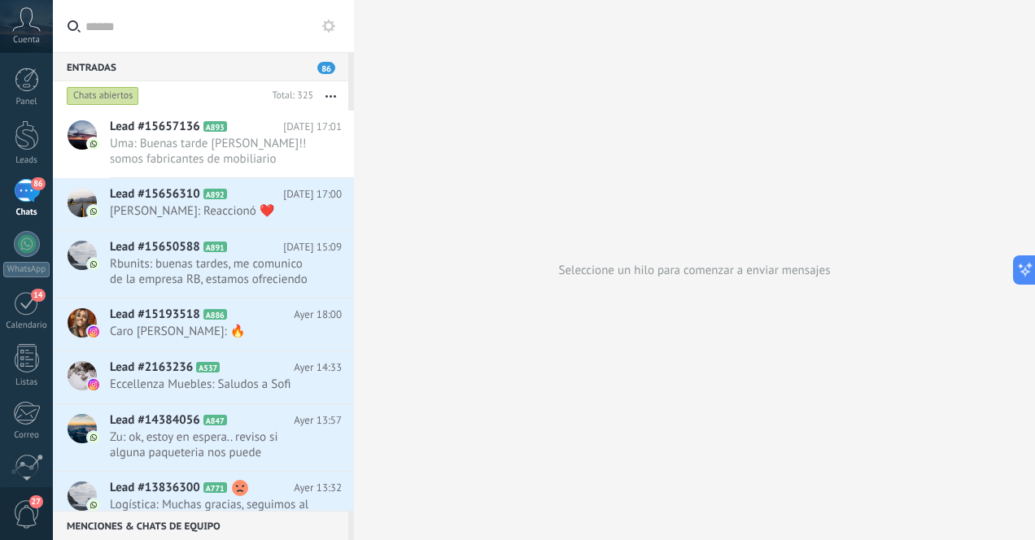
click at [28, 184] on div "86" at bounding box center [27, 191] width 26 height 24
